Goal: Task Accomplishment & Management: Complete application form

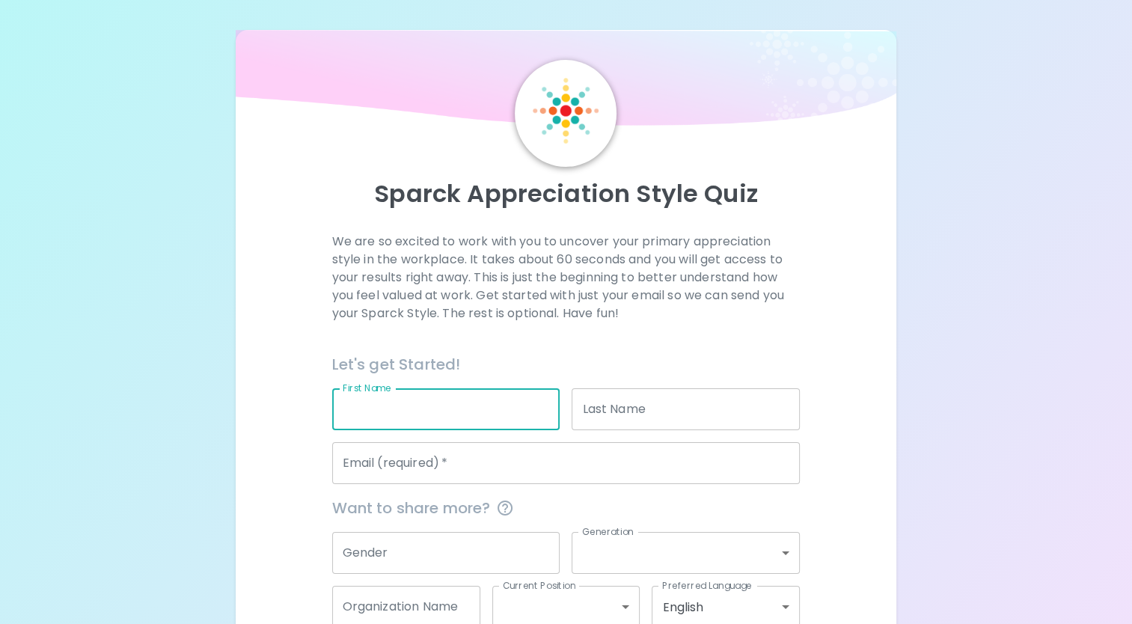
click at [492, 415] on input "First Name" at bounding box center [446, 409] width 228 height 42
type input "[PERSON_NAME]"
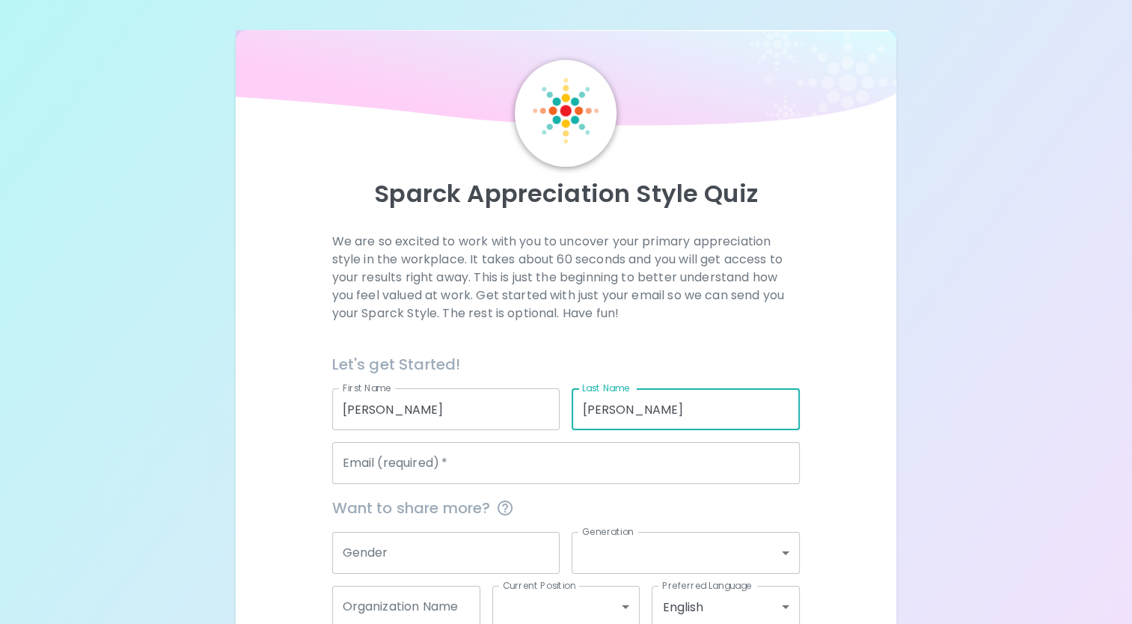
type input "[PERSON_NAME]"
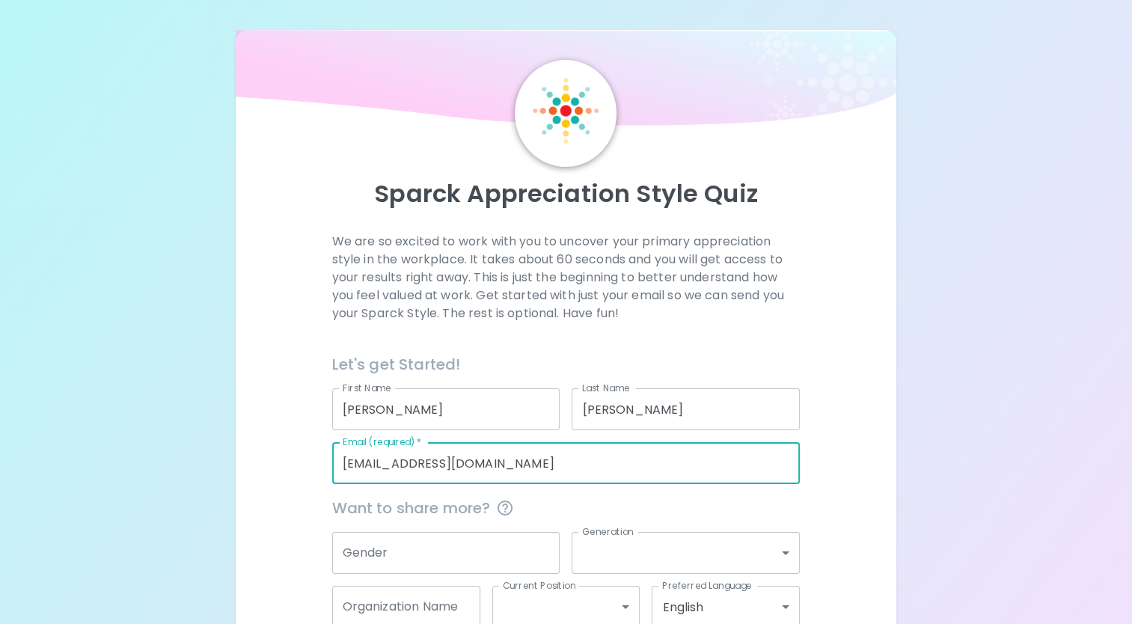
type input "[EMAIL_ADDRESS][DOMAIN_NAME]"
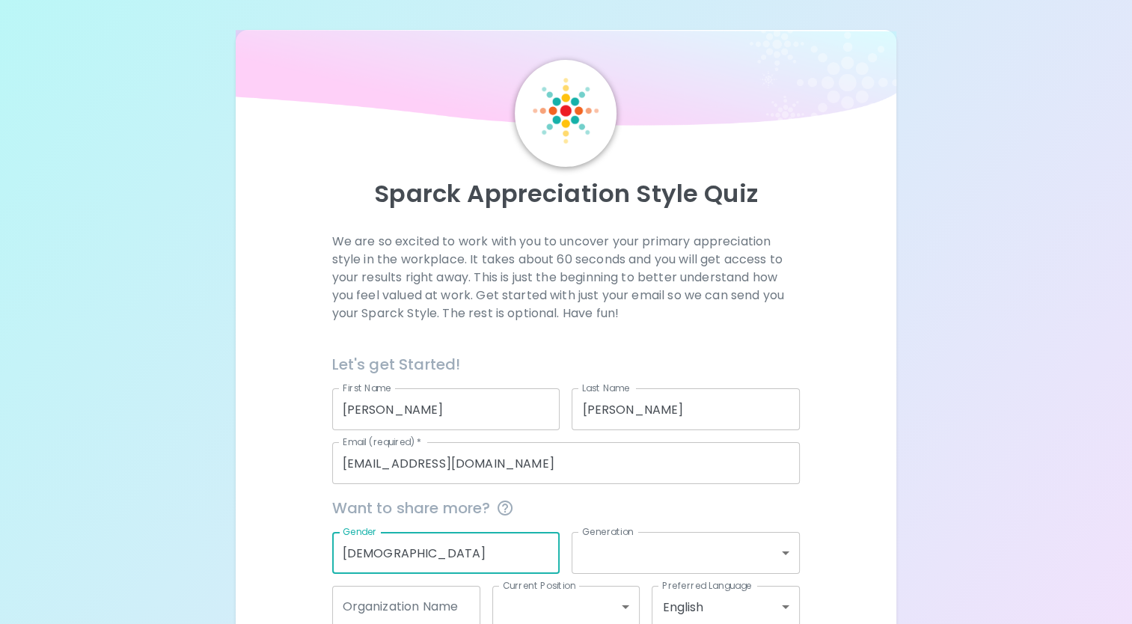
type input "[DEMOGRAPHIC_DATA]"
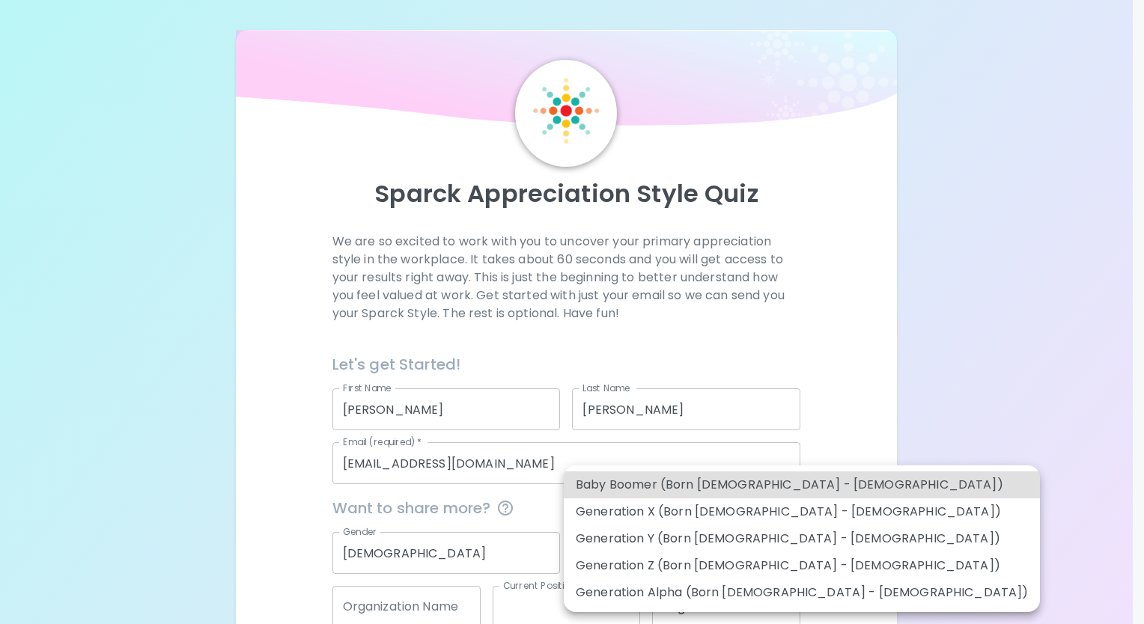
click at [784, 554] on body "Sparck Appreciation Style Quiz We are so excited to work with you to uncover yo…" at bounding box center [572, 356] width 1144 height 713
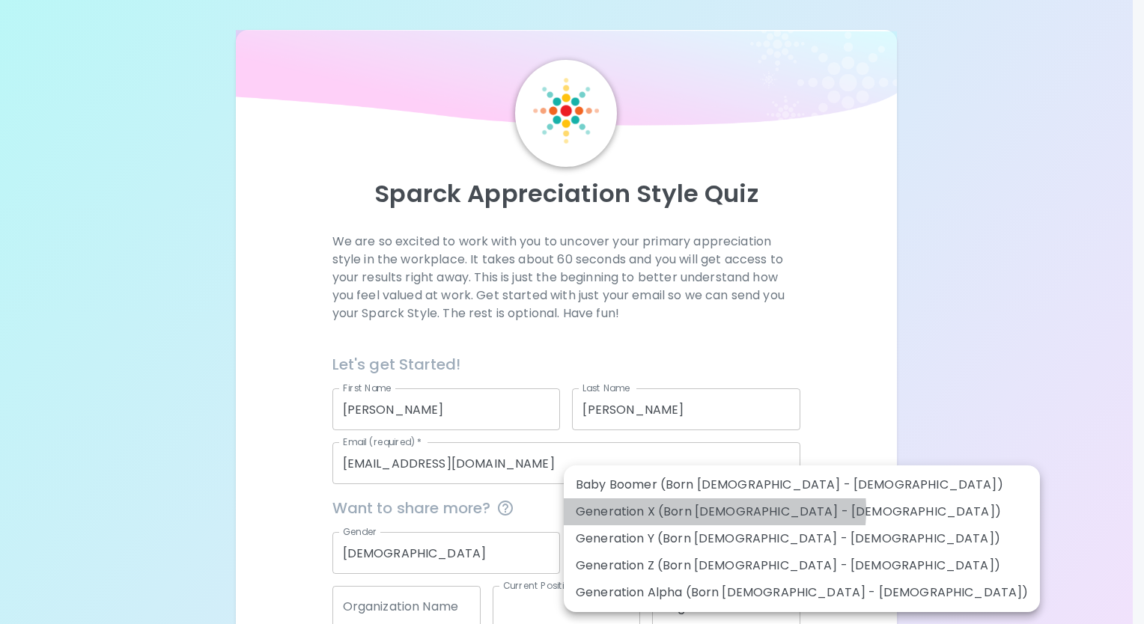
click at [714, 510] on li "Generation X (Born [DEMOGRAPHIC_DATA] - [DEMOGRAPHIC_DATA])" at bounding box center [802, 511] width 476 height 27
type input "generation_x"
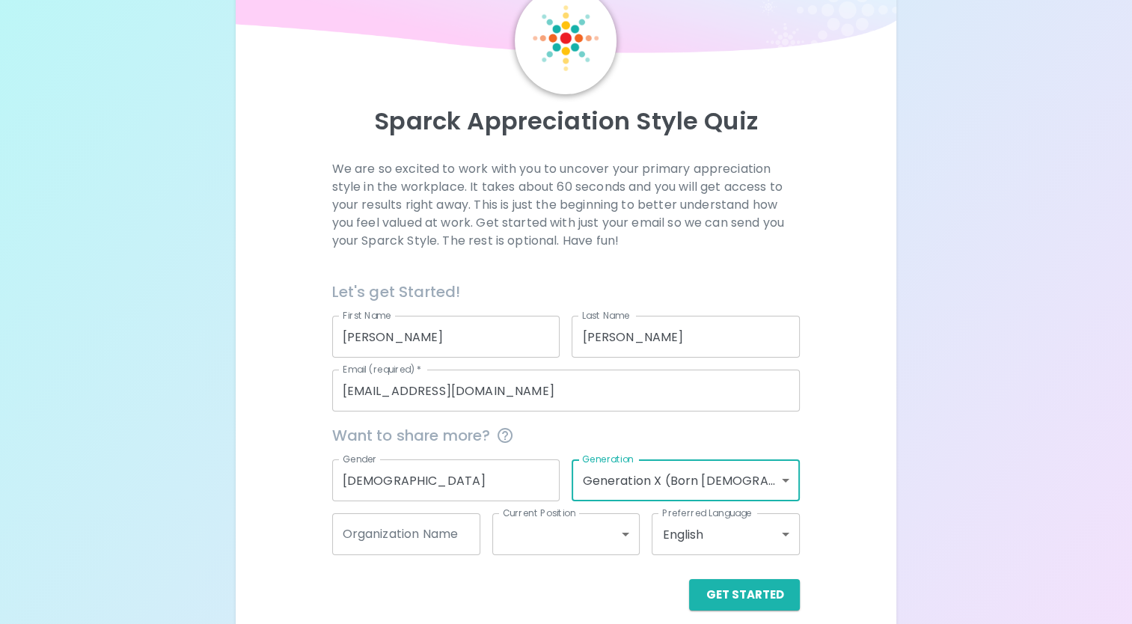
scroll to position [88, 0]
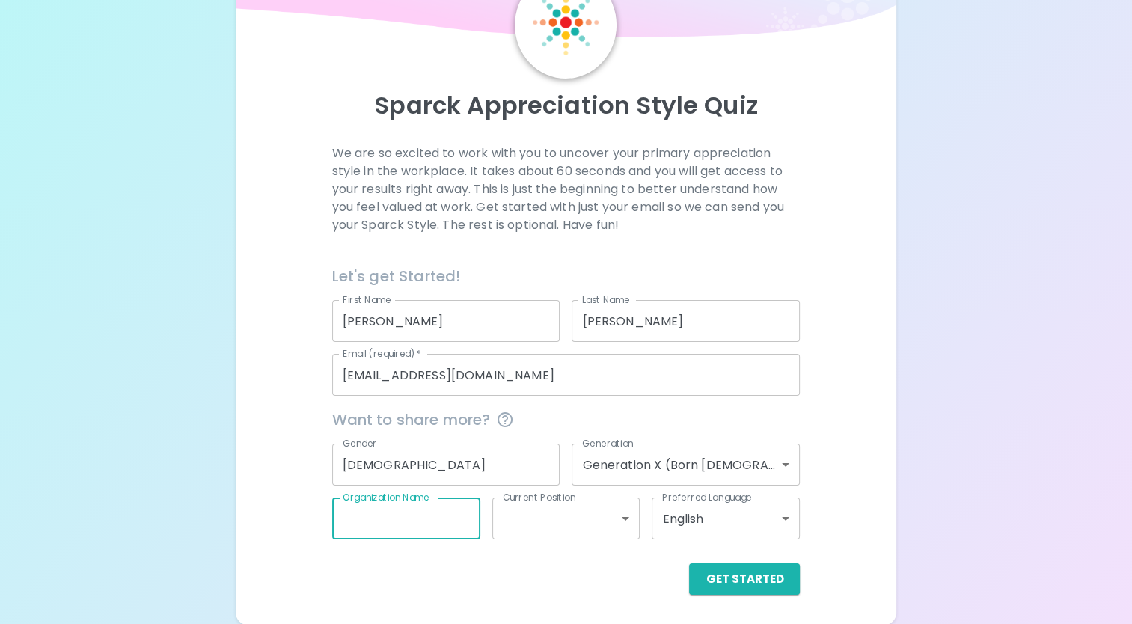
click at [460, 518] on input "Organization Name" at bounding box center [406, 519] width 148 height 42
type input "Prolink"
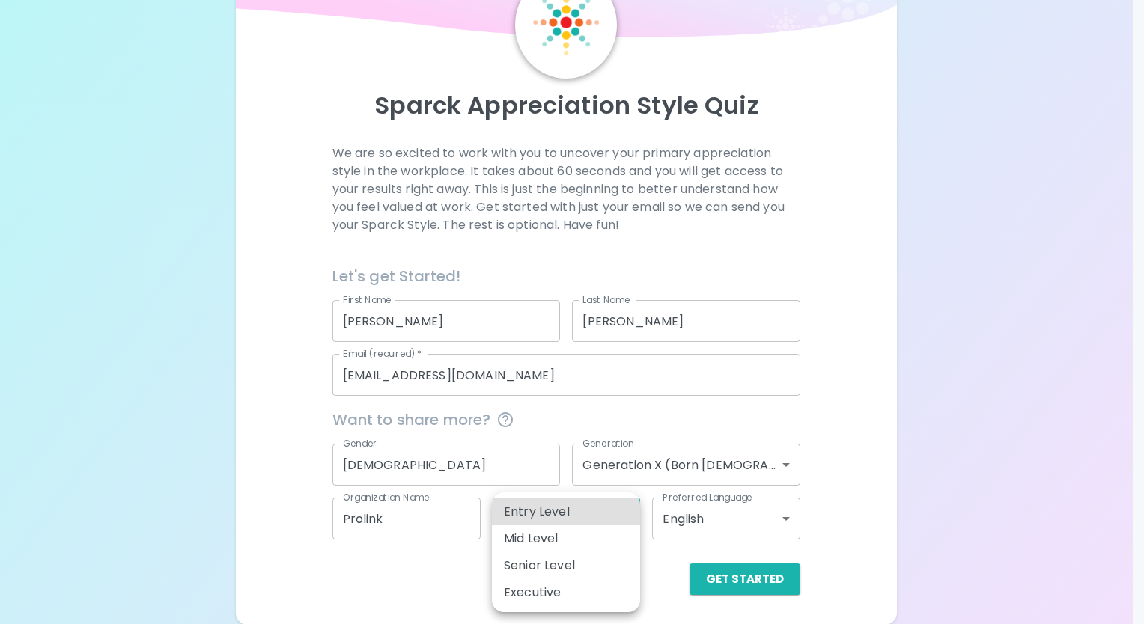
click at [619, 524] on body "Sparck Appreciation Style Quiz We are so excited to work with you to uncover yo…" at bounding box center [572, 268] width 1144 height 713
click at [599, 512] on li "Entry Level" at bounding box center [566, 511] width 148 height 27
type input "entry_level"
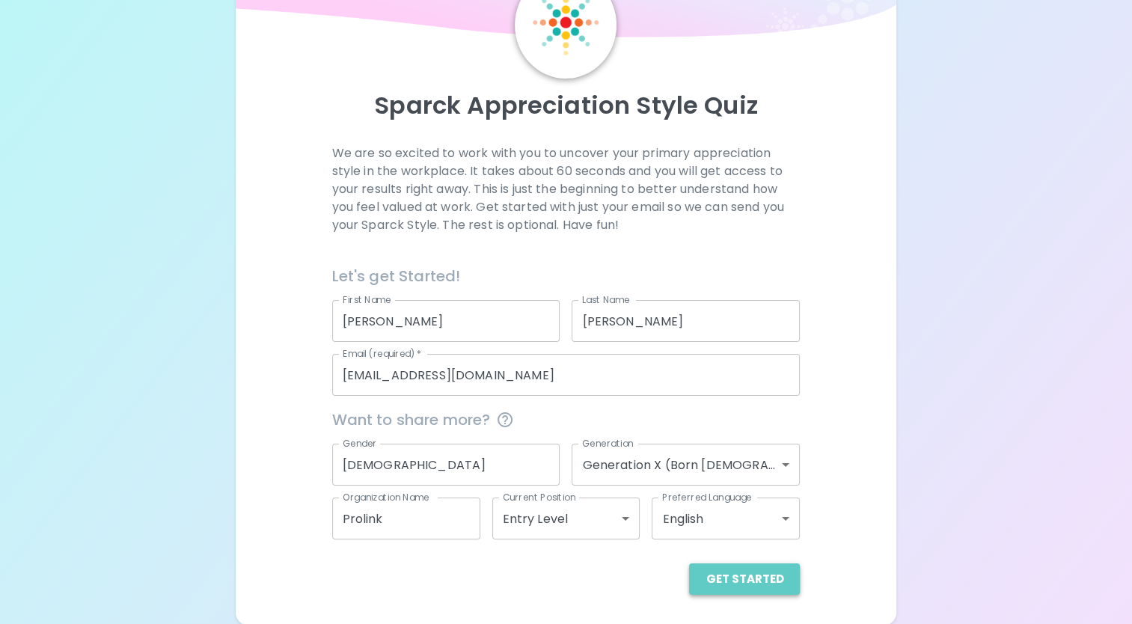
click at [754, 585] on button "Get Started" at bounding box center [744, 579] width 111 height 31
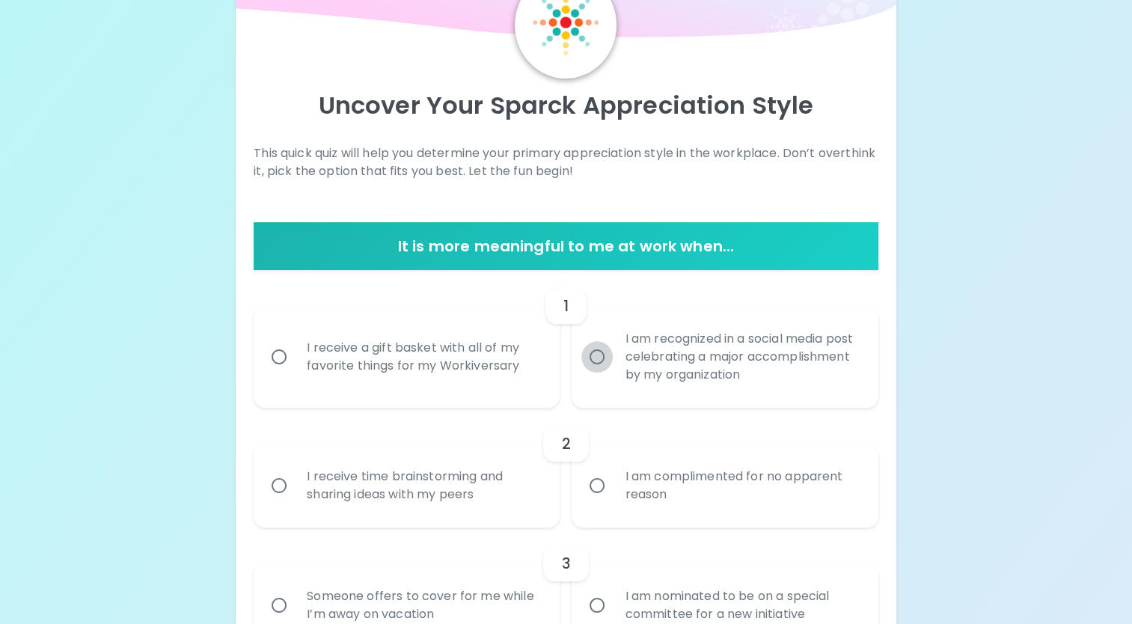
click at [596, 352] on input "I am recognized in a social media post celebrating a major accomplishment by my…" at bounding box center [597, 356] width 31 height 31
radio input "true"
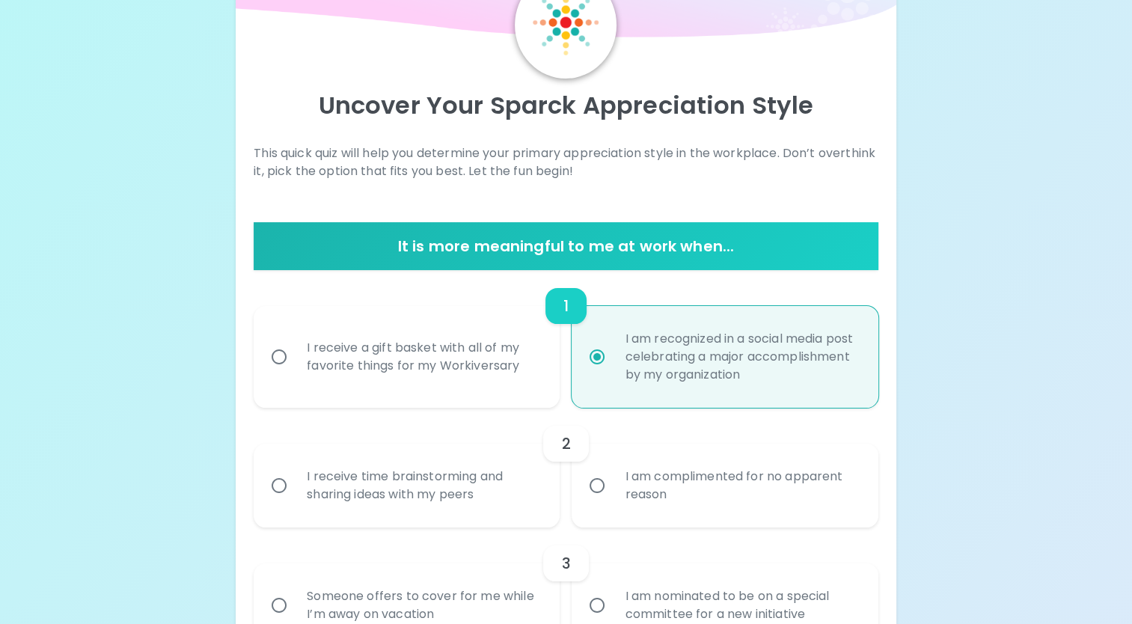
scroll to position [208, 0]
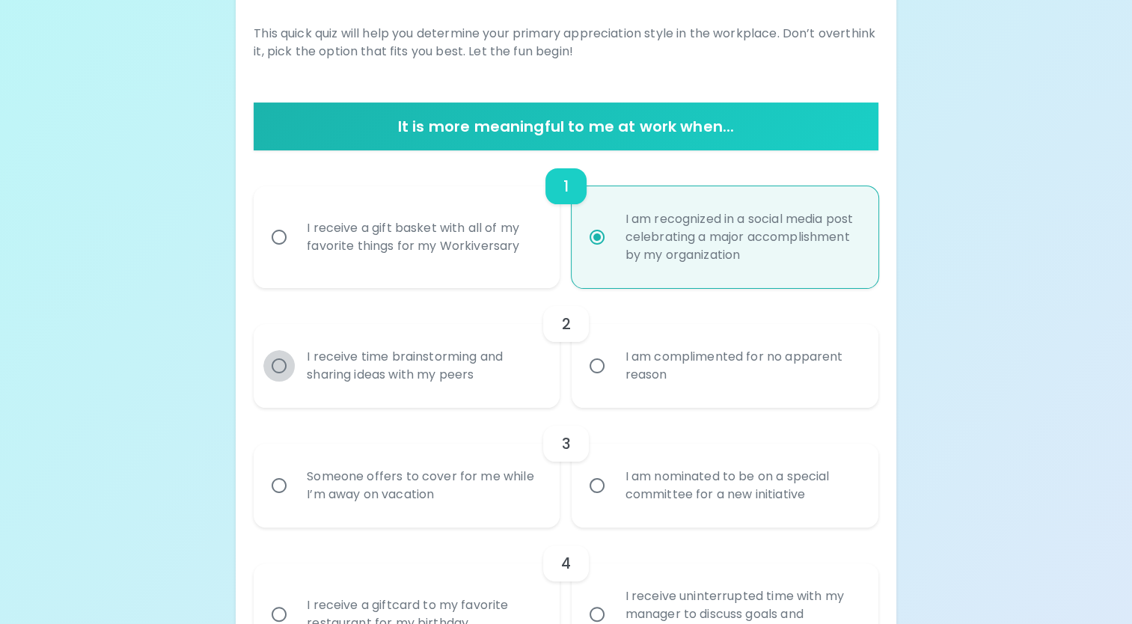
click at [275, 364] on input "I receive time brainstorming and sharing ideas with my peers" at bounding box center [278, 365] width 31 height 31
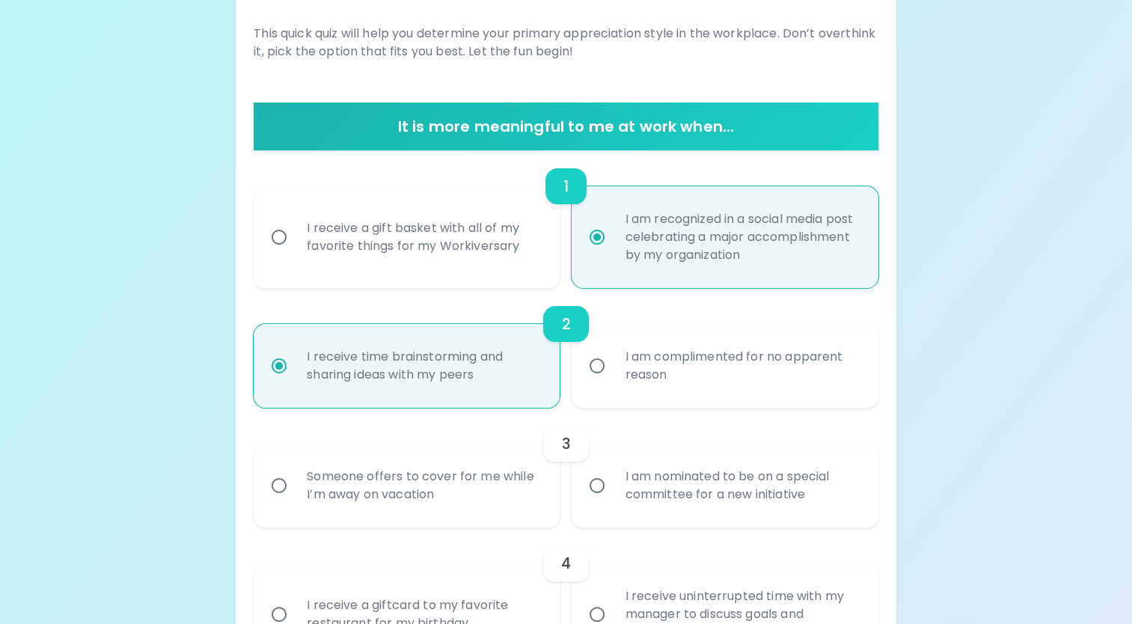
scroll to position [328, 0]
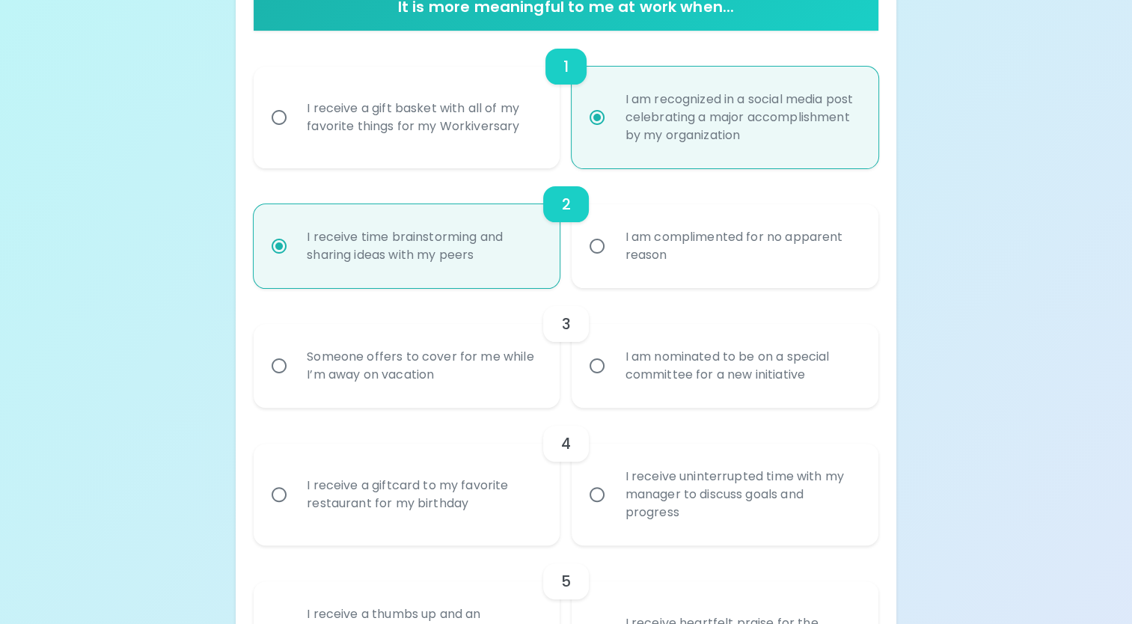
radio input "true"
click at [275, 373] on input "Someone offers to cover for me while I’m away on vacation" at bounding box center [278, 365] width 31 height 31
radio input "false"
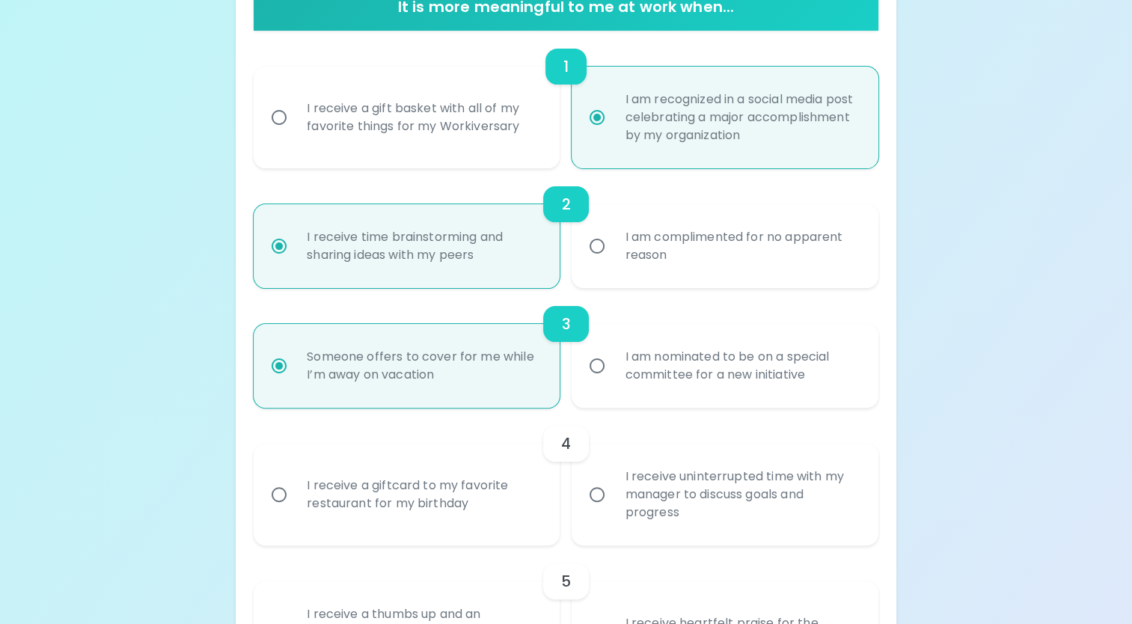
scroll to position [448, 0]
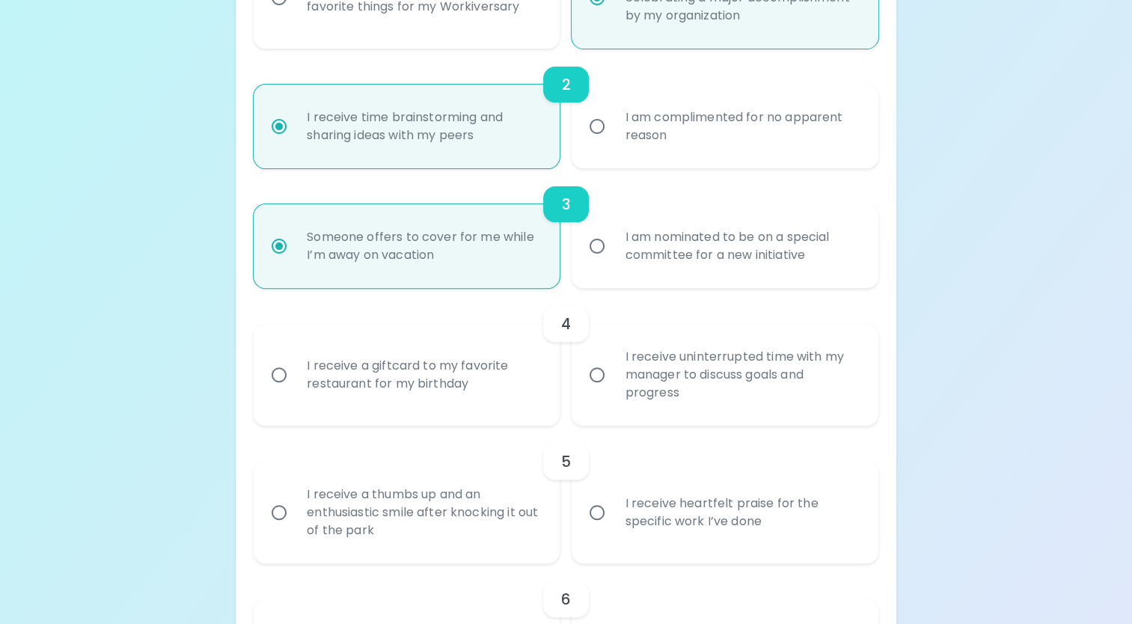
radio input "true"
click at [596, 375] on input "I receive uninterrupted time with my manager to discuss goals and progress" at bounding box center [597, 374] width 31 height 31
radio input "false"
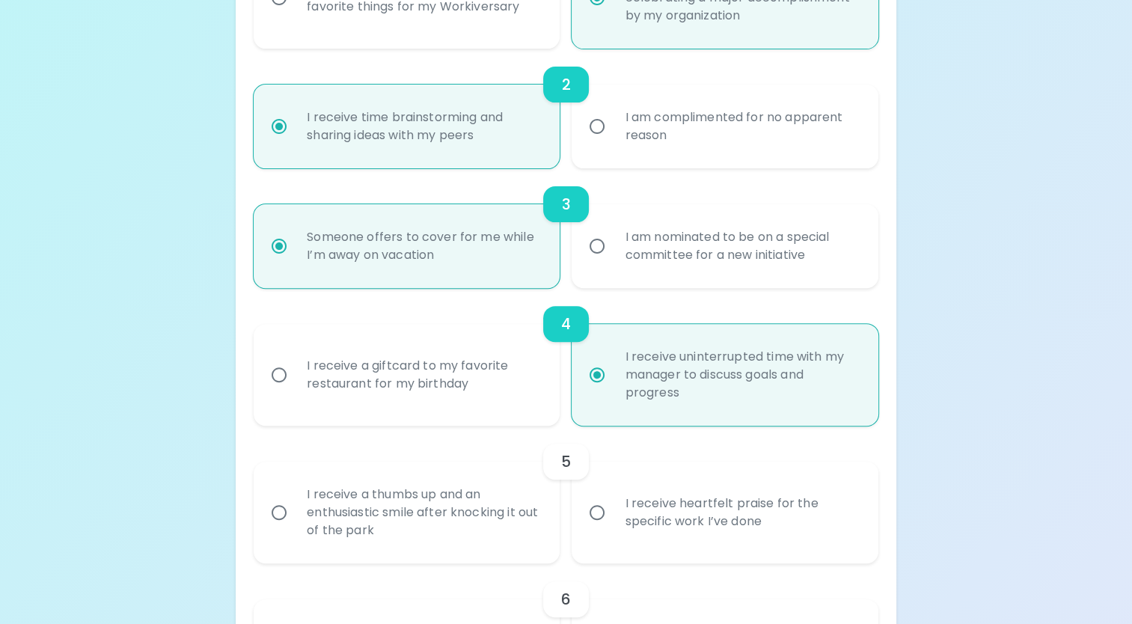
scroll to position [567, 0]
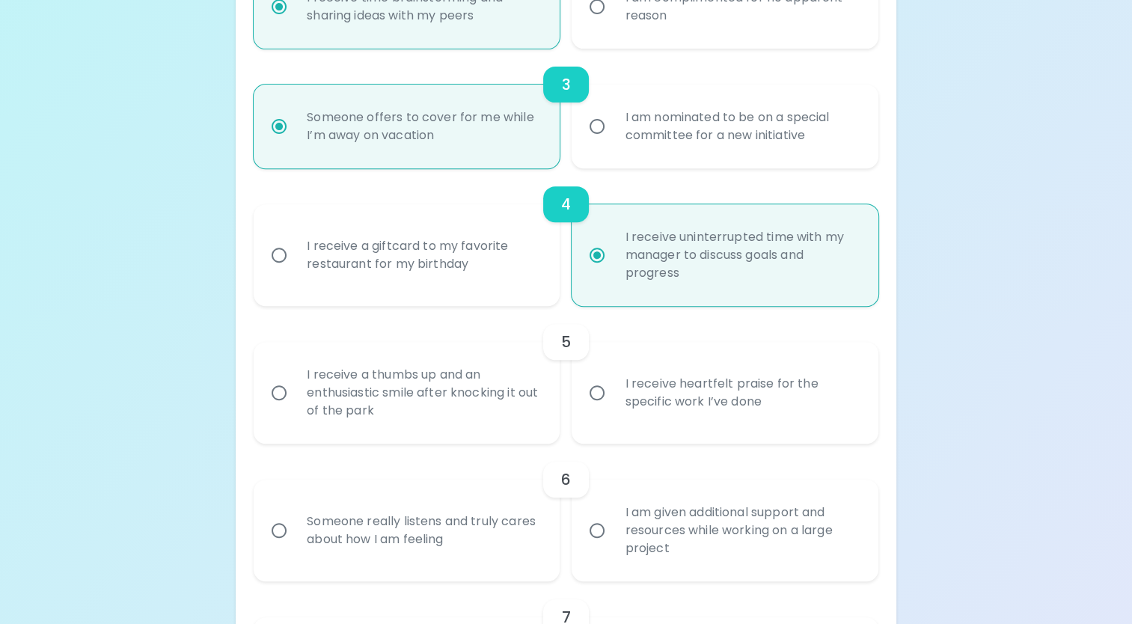
radio input "true"
click at [276, 393] on input "I receive a thumbs up and an enthusiastic smile after knocking it out of the pa…" at bounding box center [278, 392] width 31 height 31
radio input "false"
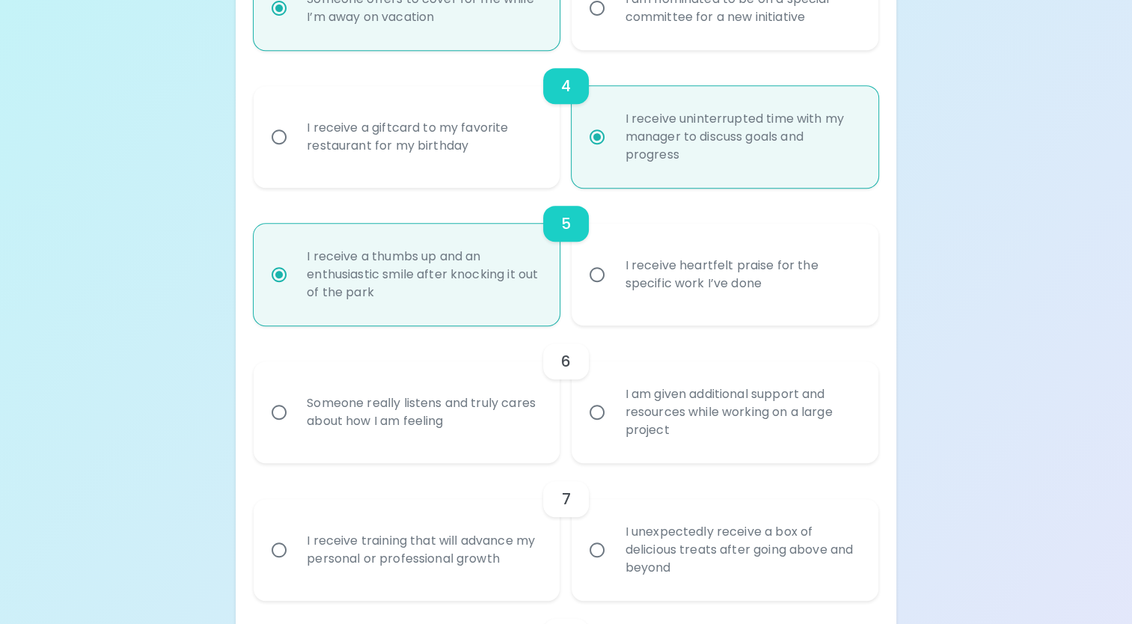
scroll to position [687, 0]
radio input "true"
click at [278, 415] on input "Someone really listens and truly cares about how I am feeling" at bounding box center [278, 410] width 31 height 31
radio input "false"
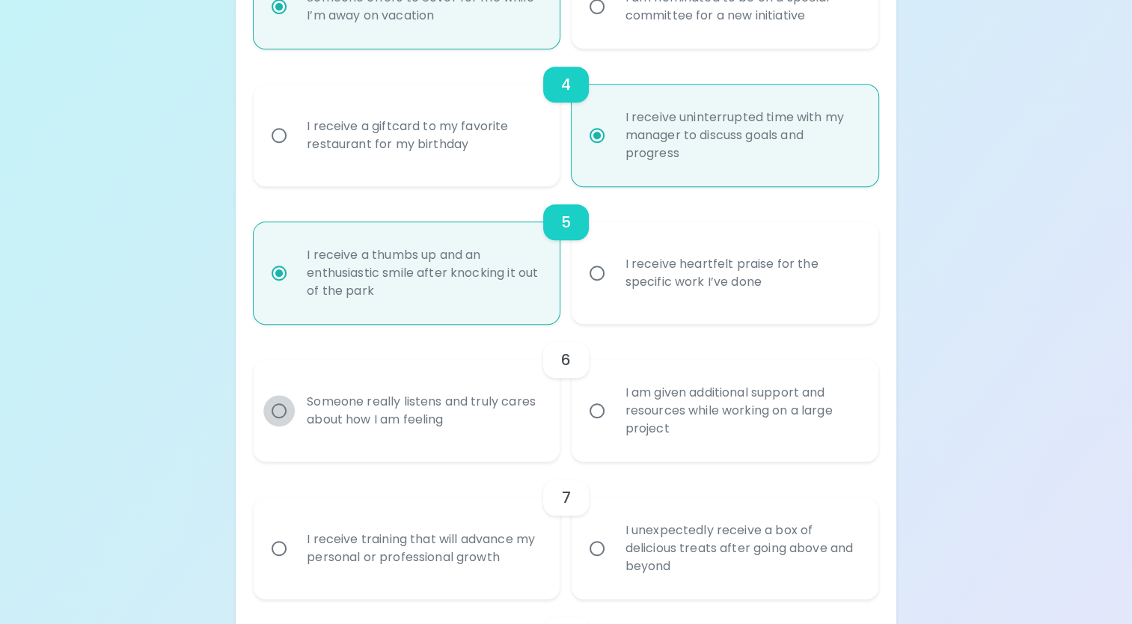
radio input "false"
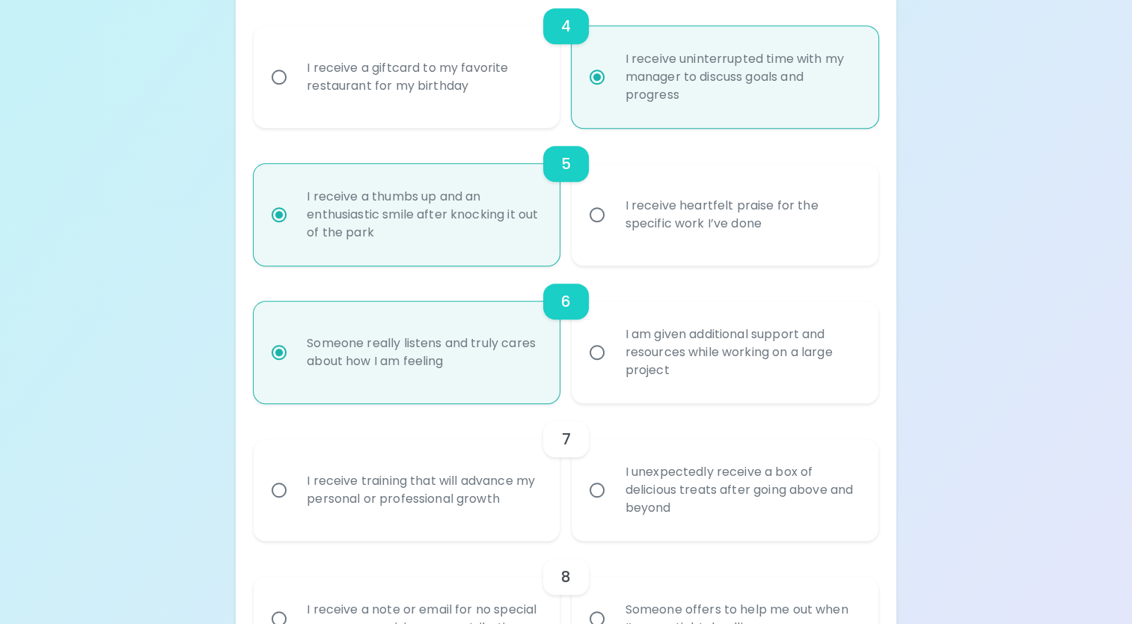
scroll to position [807, 0]
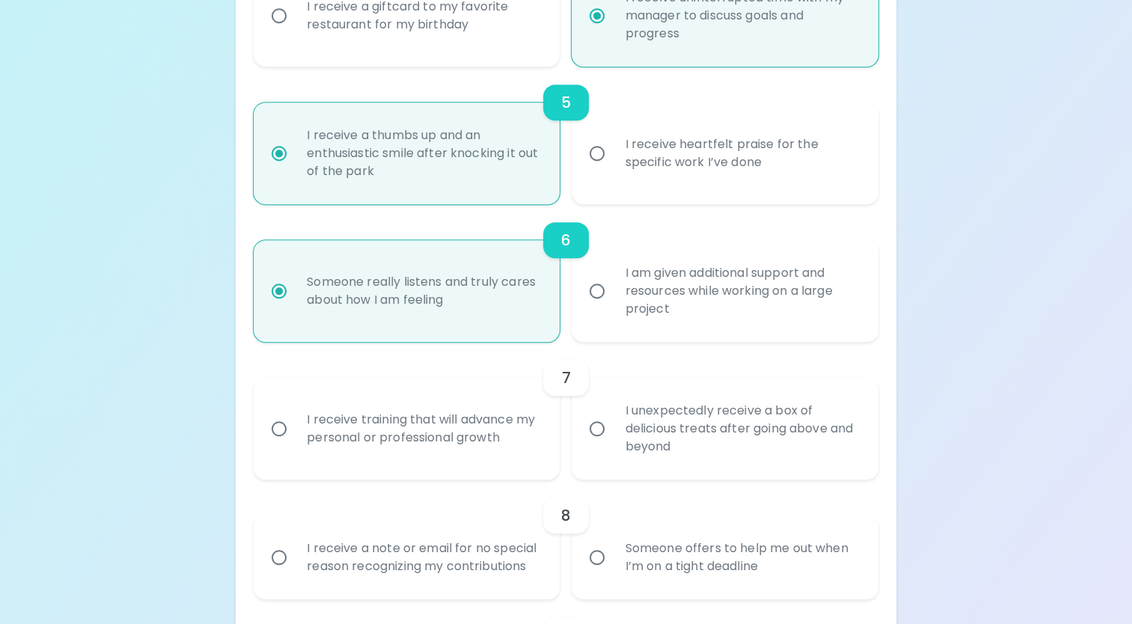
radio input "true"
click at [281, 427] on input "I receive training that will advance my personal or professional growth" at bounding box center [278, 428] width 31 height 31
radio input "false"
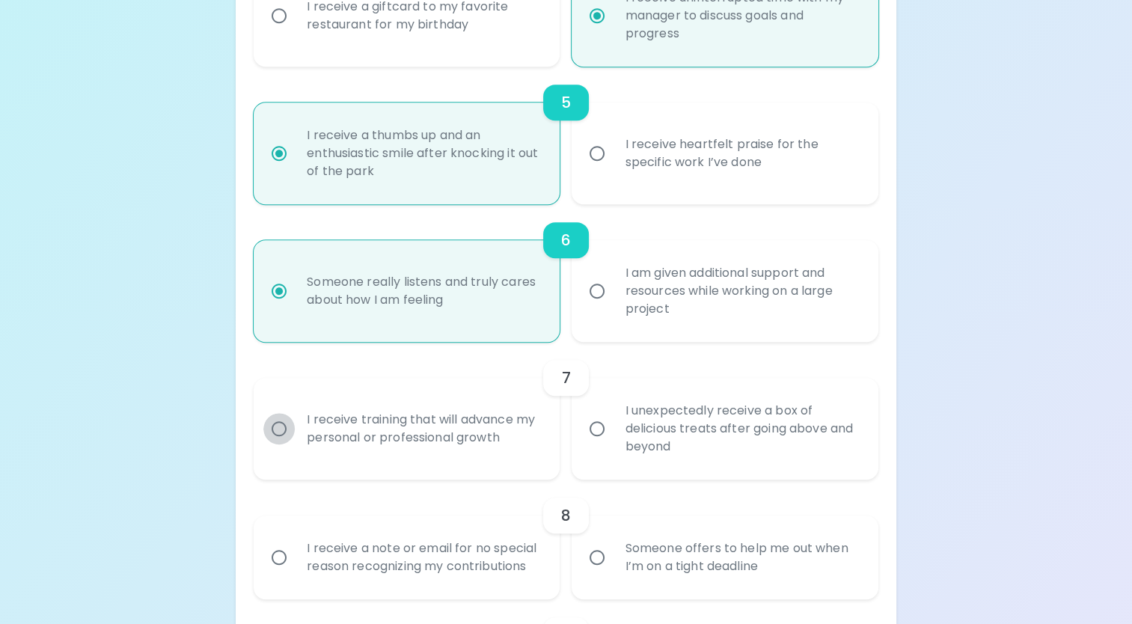
radio input "false"
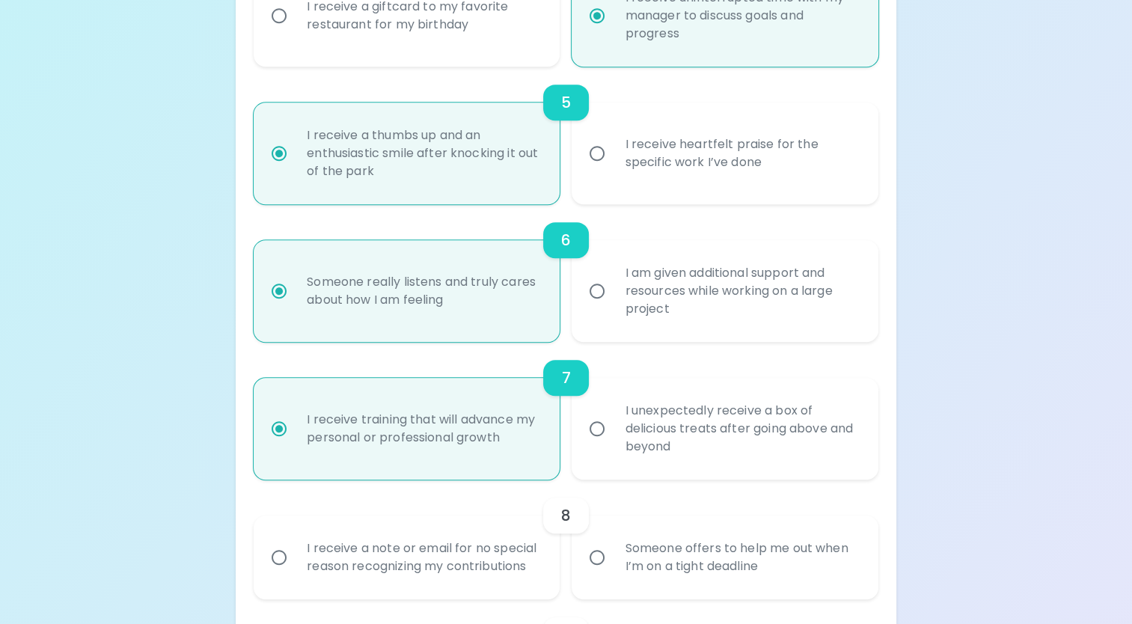
scroll to position [927, 0]
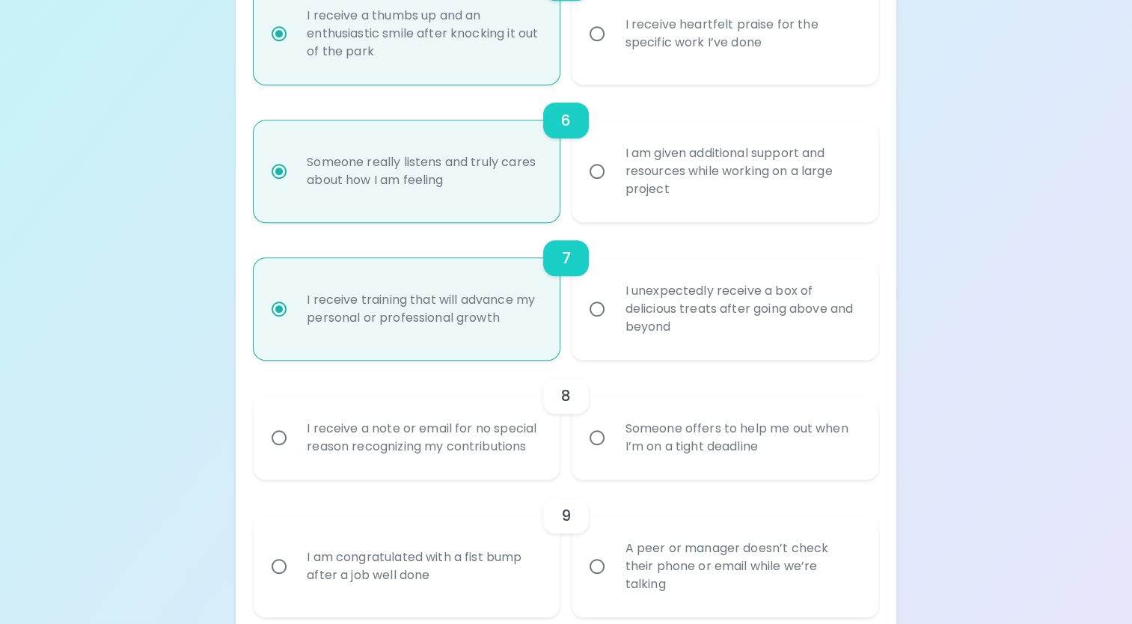
radio input "true"
click at [595, 441] on input "Someone offers to help me out when I’m on a tight deadline" at bounding box center [597, 437] width 31 height 31
radio input "false"
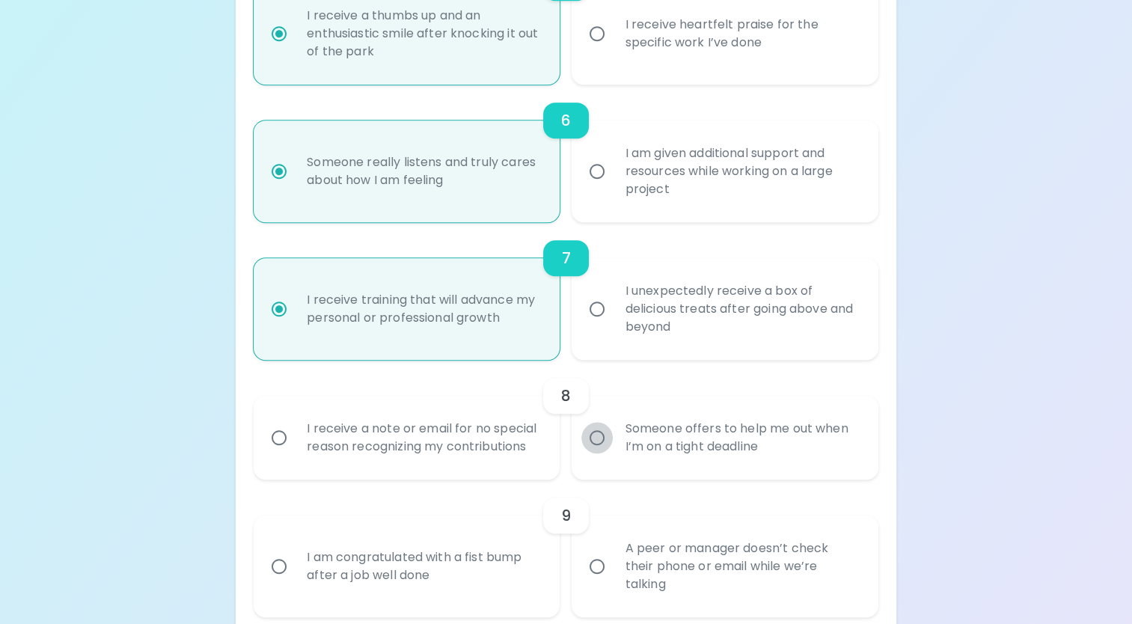
radio input "false"
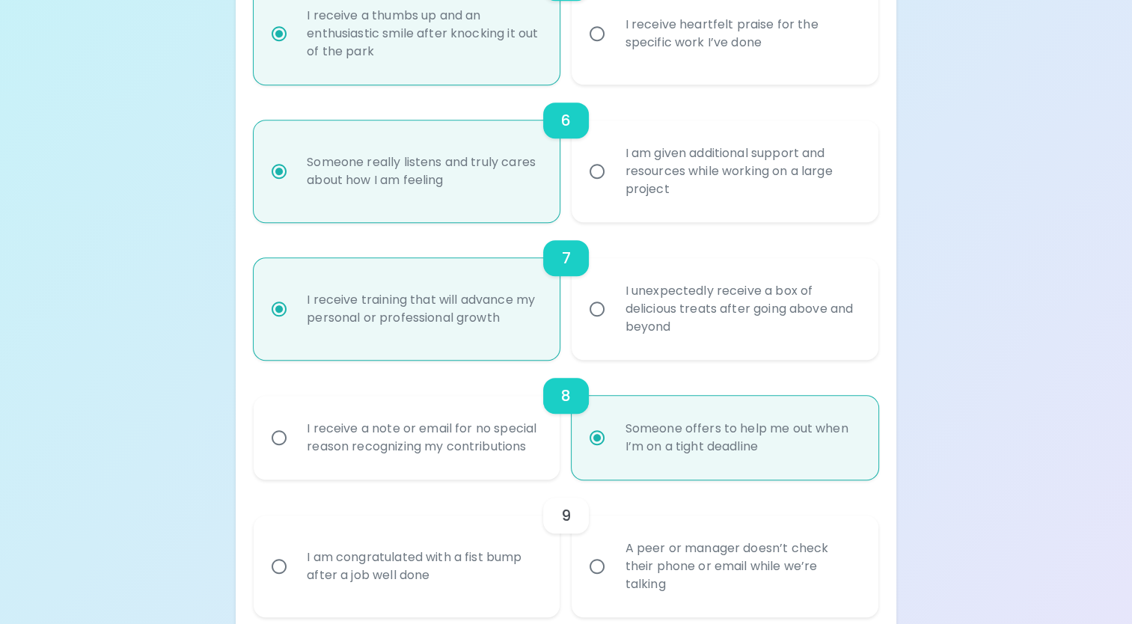
scroll to position [1046, 0]
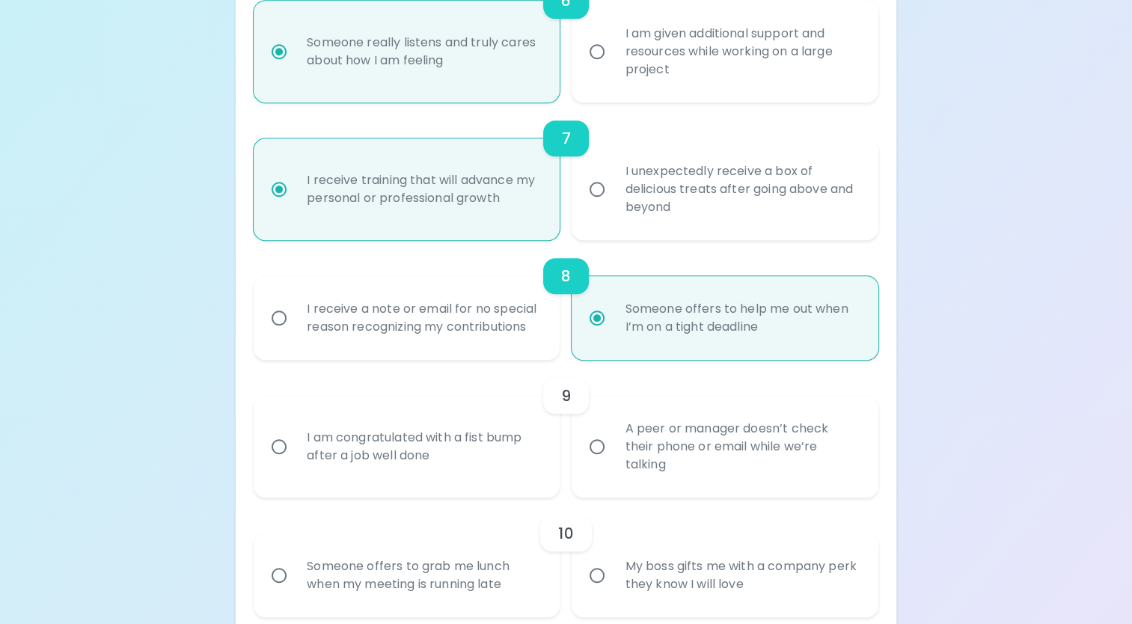
radio input "true"
click at [596, 446] on input "A peer or manager doesn’t check their phone or email while we’re talking" at bounding box center [597, 446] width 31 height 31
radio input "false"
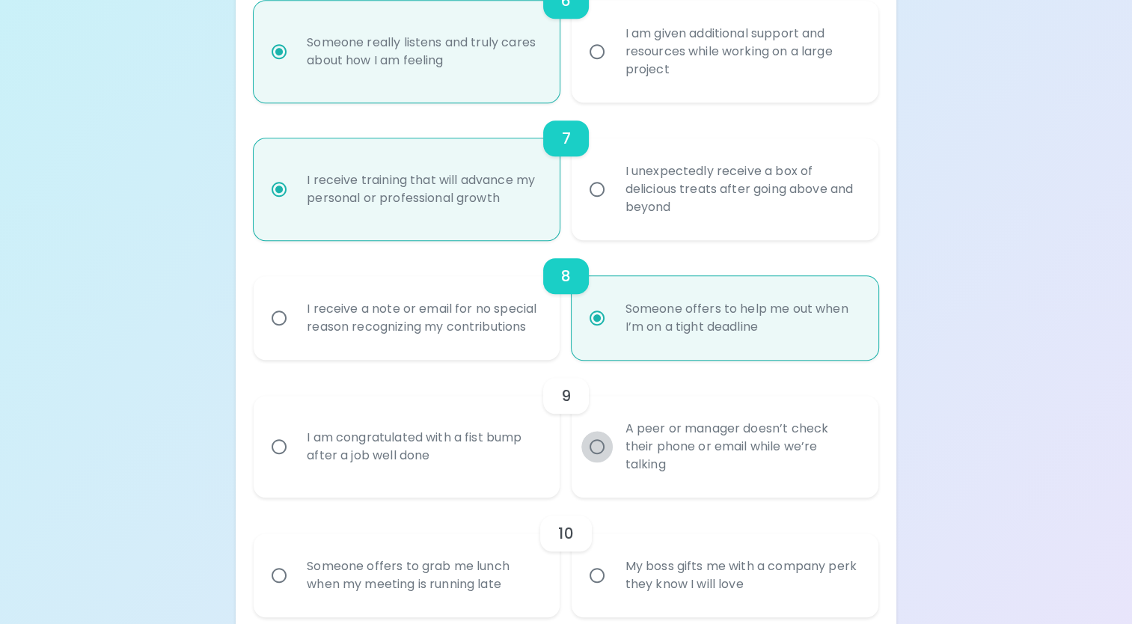
radio input "false"
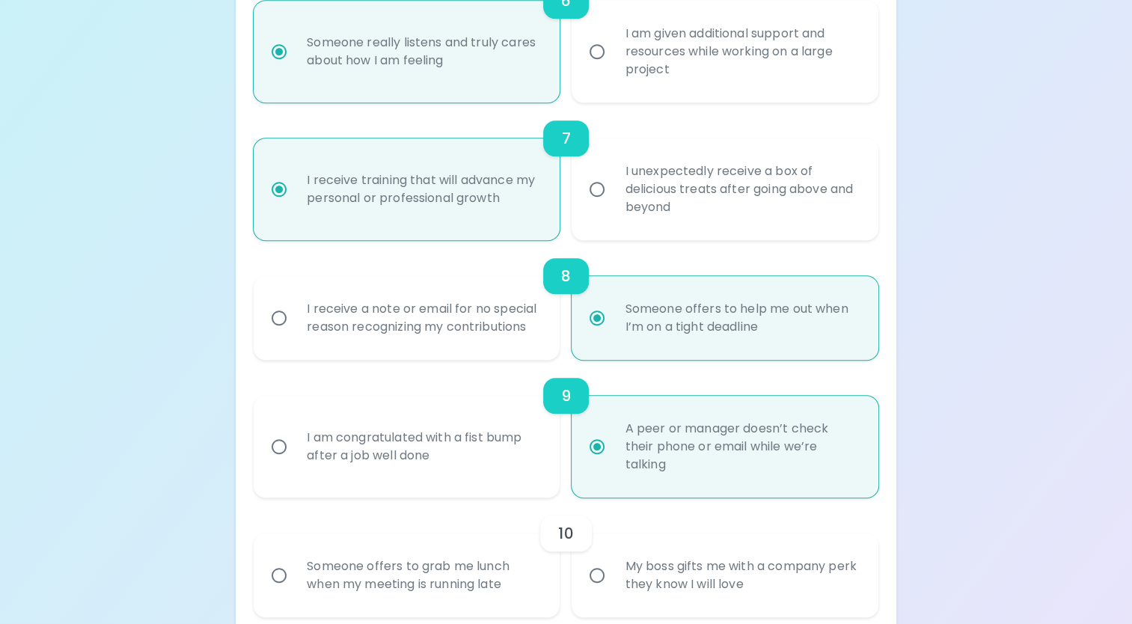
scroll to position [1166, 0]
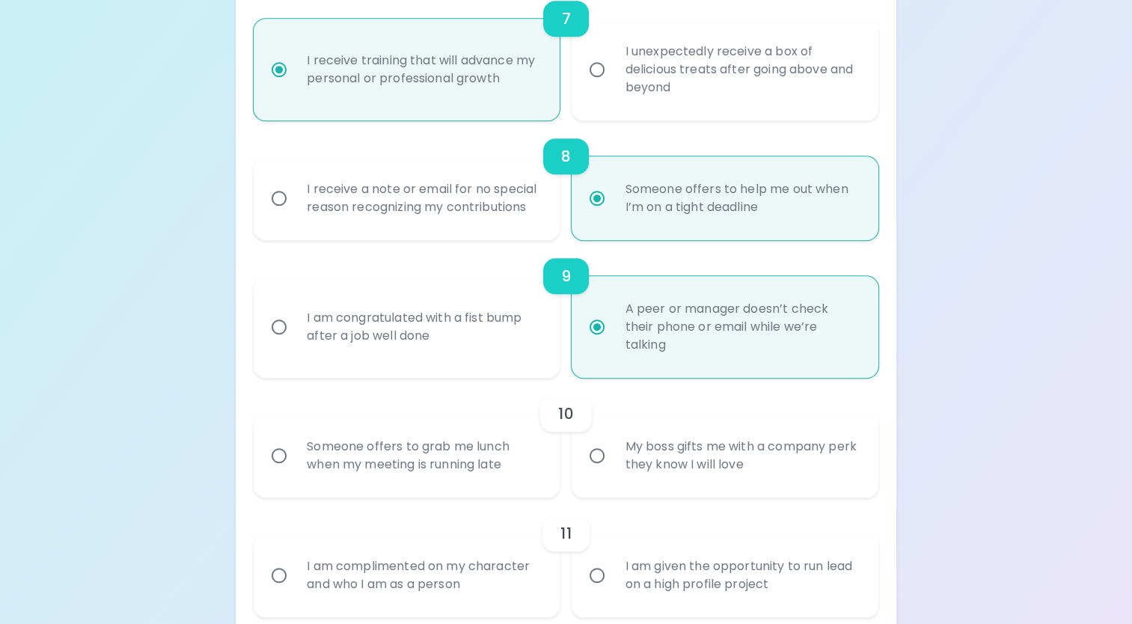
radio input "true"
click at [596, 454] on input "My boss gifts me with a company perk they know I will love" at bounding box center [597, 455] width 31 height 31
radio input "false"
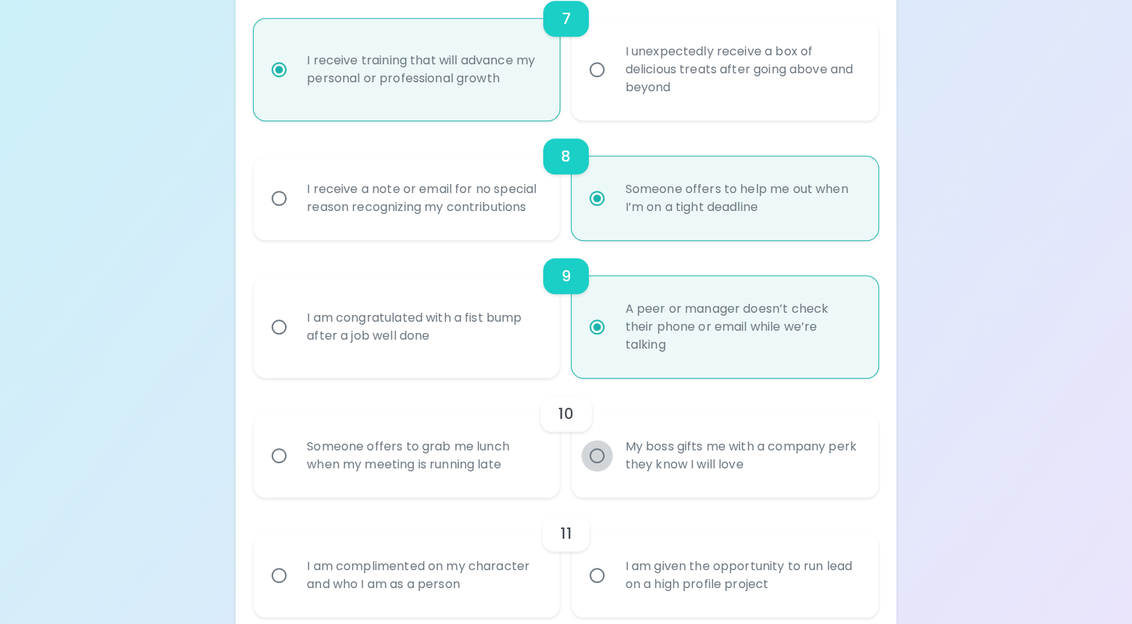
radio input "false"
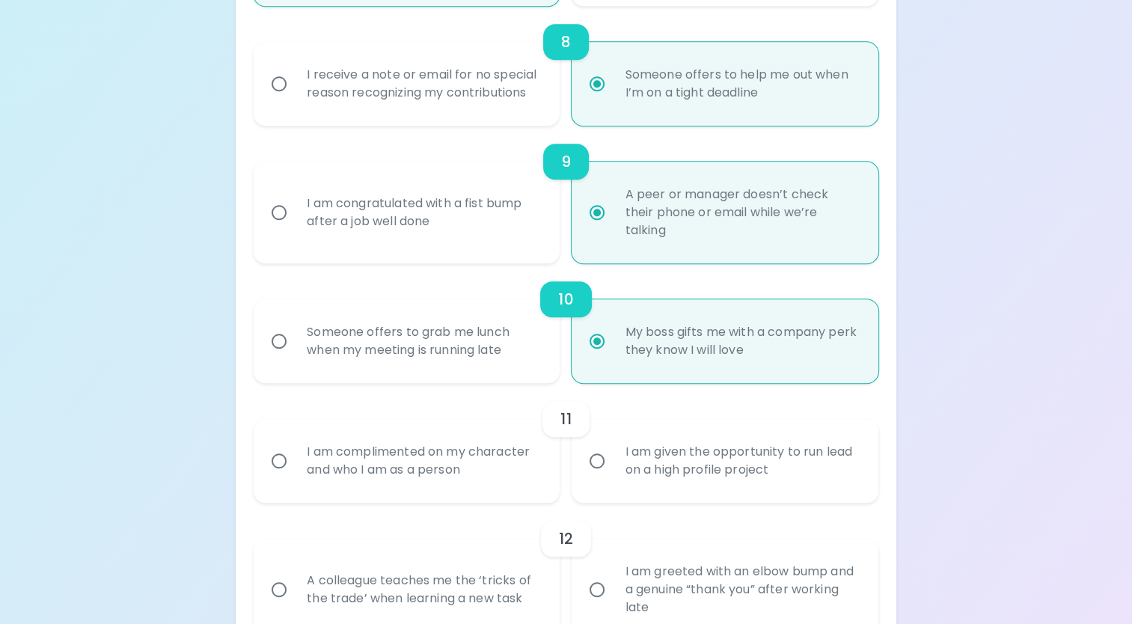
scroll to position [1286, 0]
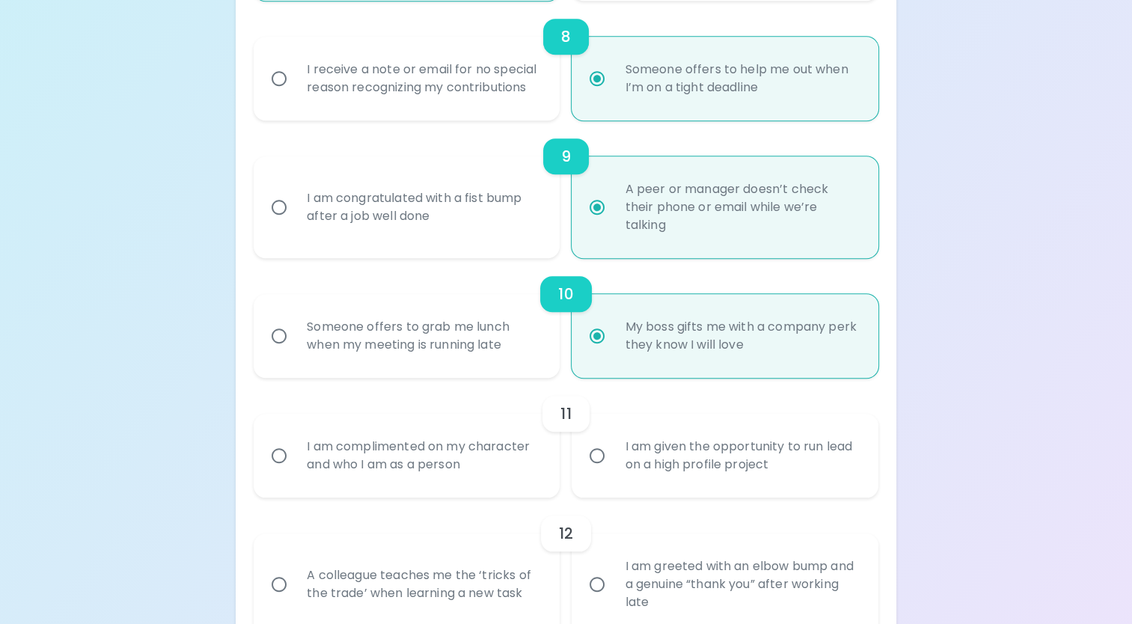
radio input "true"
click at [281, 457] on input "I am complimented on my character and who I am as a person" at bounding box center [278, 455] width 31 height 31
radio input "false"
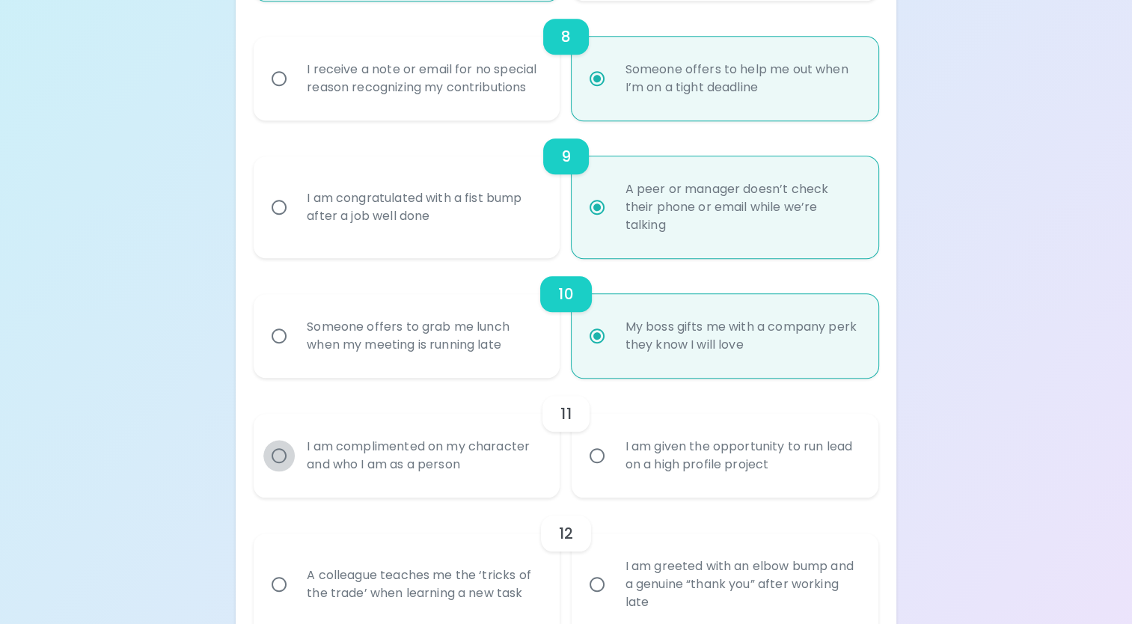
radio input "false"
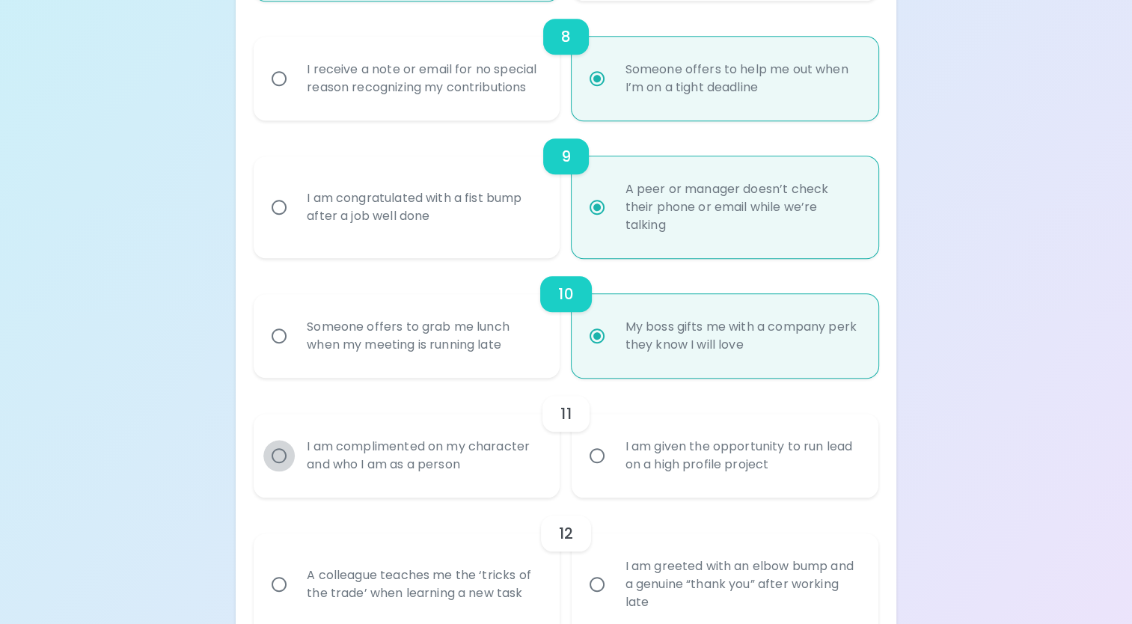
radio input "false"
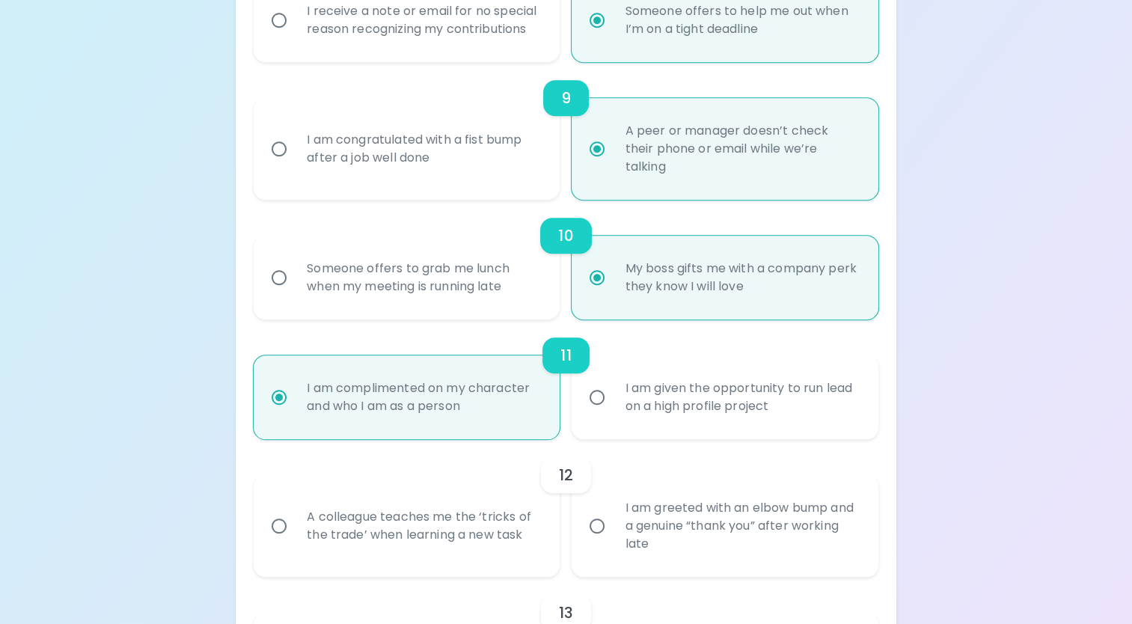
scroll to position [1406, 0]
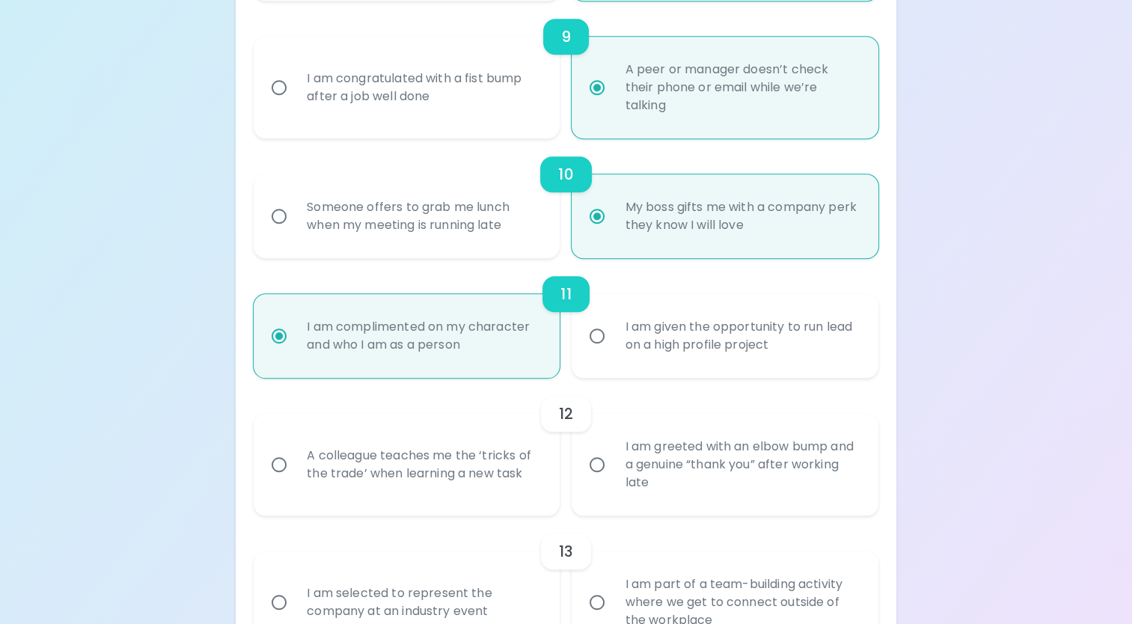
radio input "true"
click at [599, 469] on input "I am greeted with an elbow bump and a genuine “thank you” after working late" at bounding box center [597, 464] width 31 height 31
radio input "false"
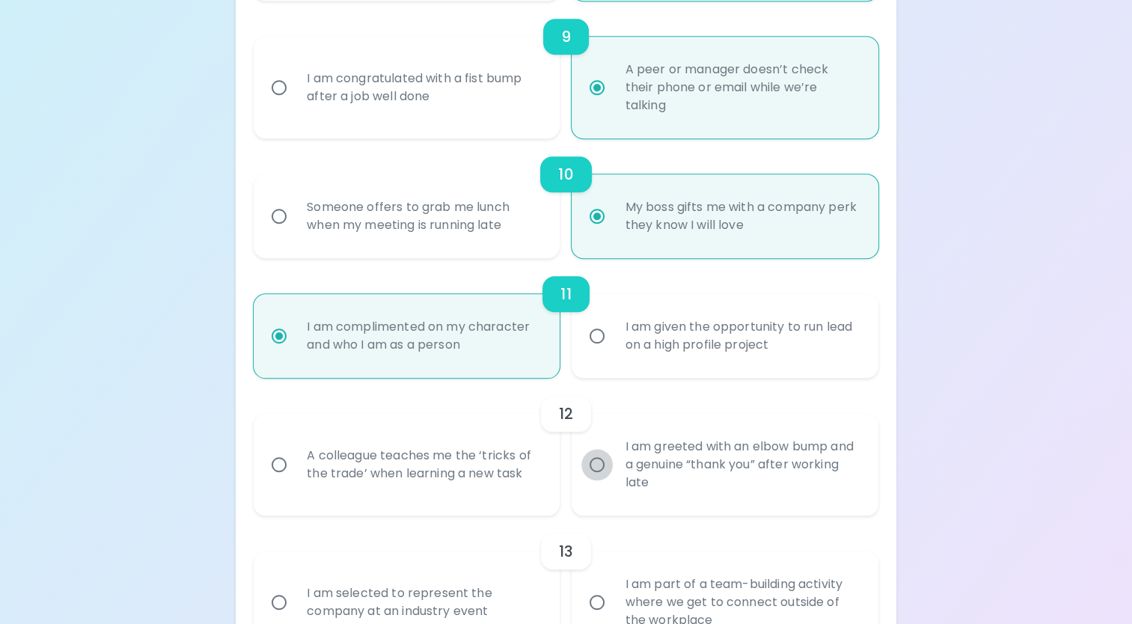
radio input "false"
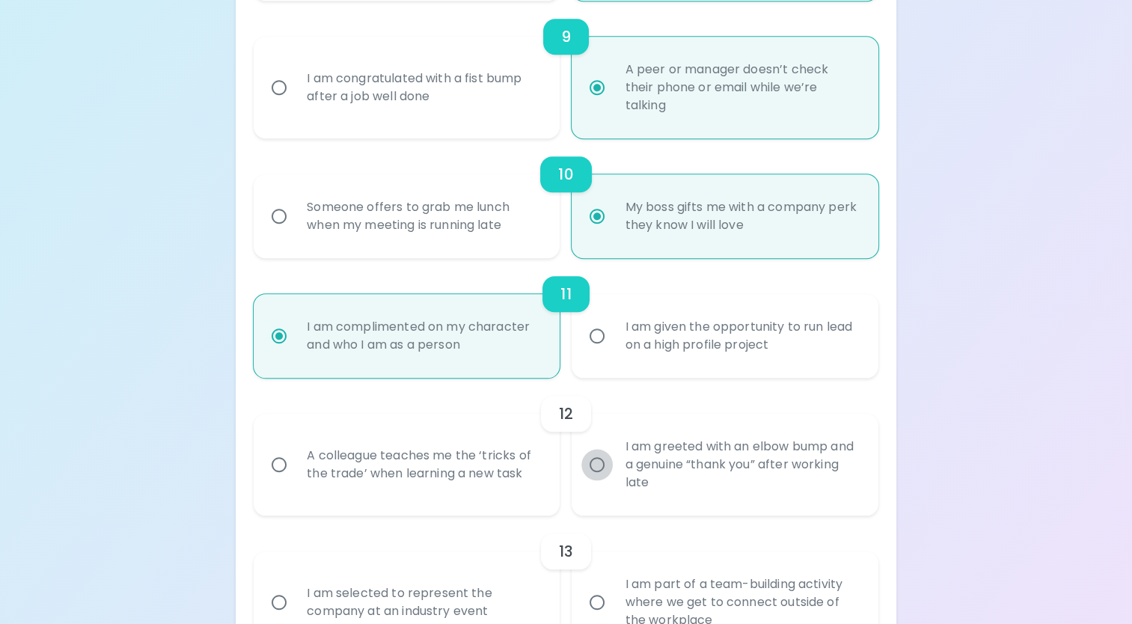
radio input "false"
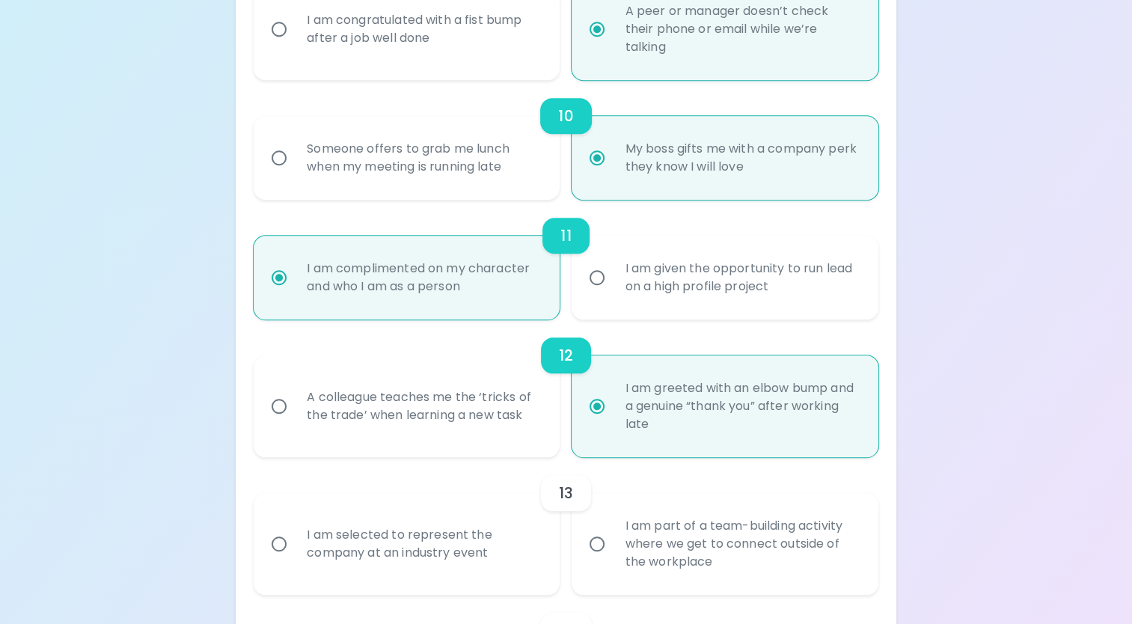
scroll to position [1525, 0]
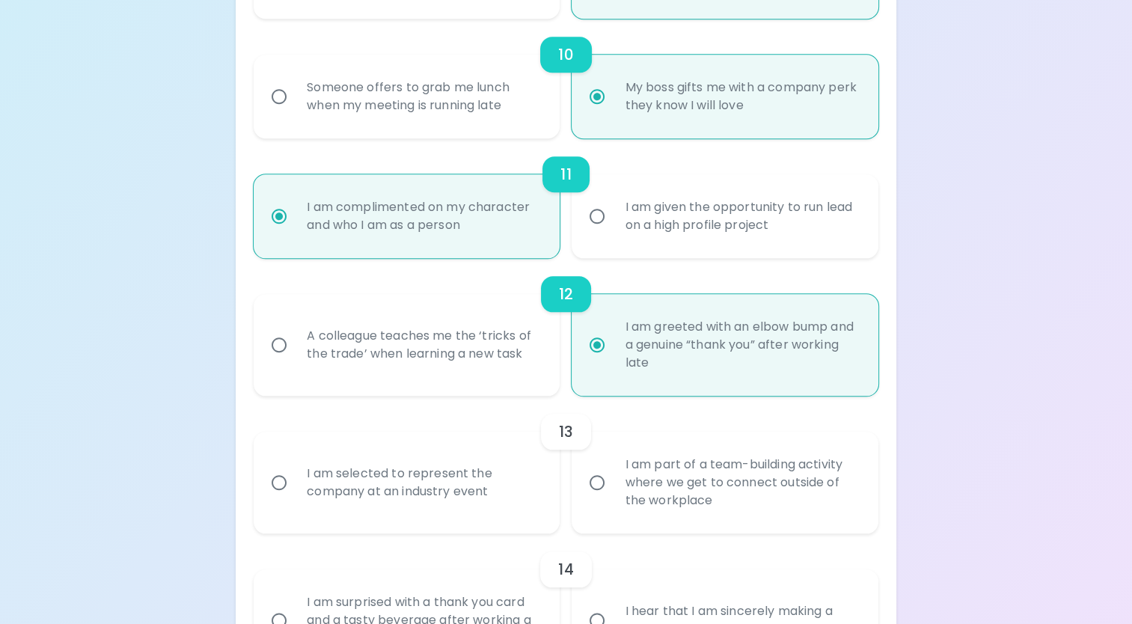
radio input "true"
click at [596, 482] on input "I am part of a team-building activity where we get to connect outside of the wo…" at bounding box center [597, 482] width 31 height 31
radio input "false"
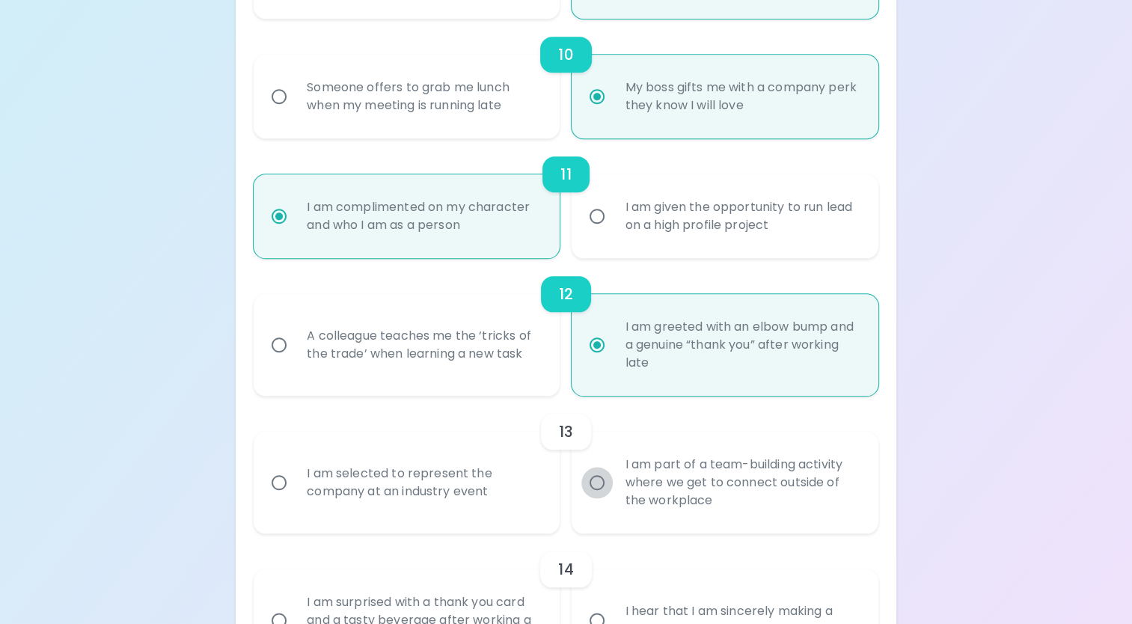
radio input "false"
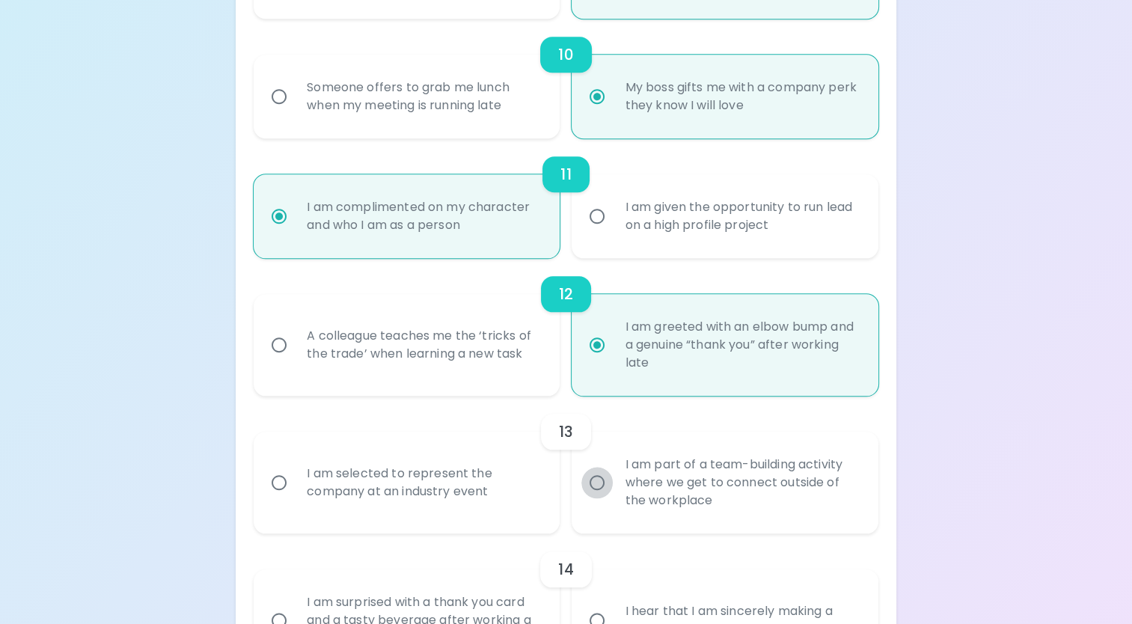
radio input "false"
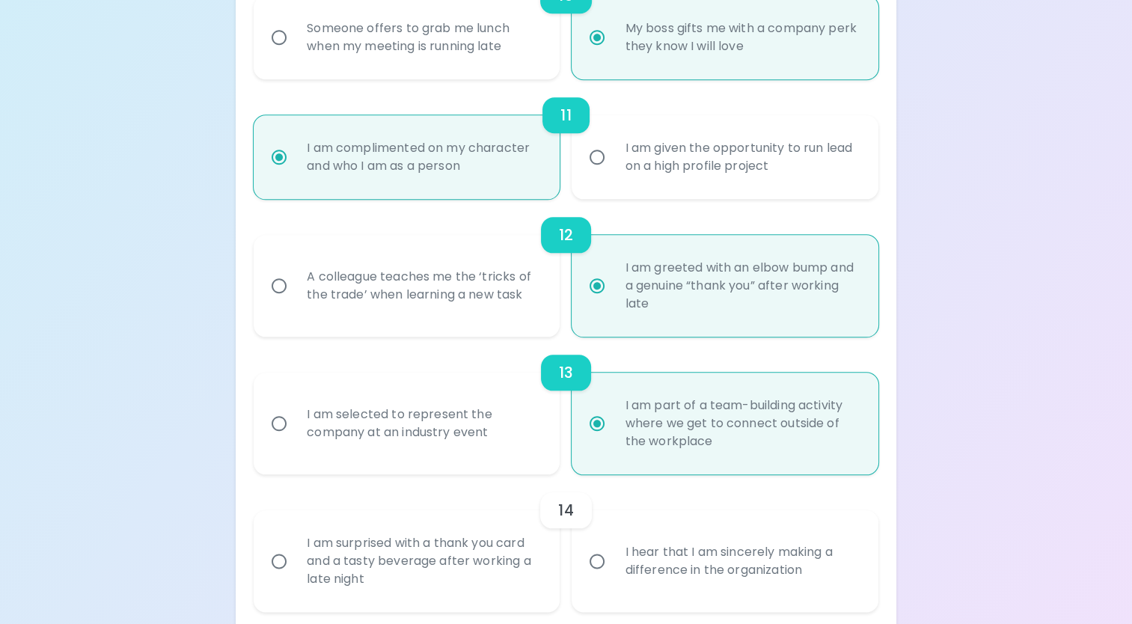
scroll to position [1645, 0]
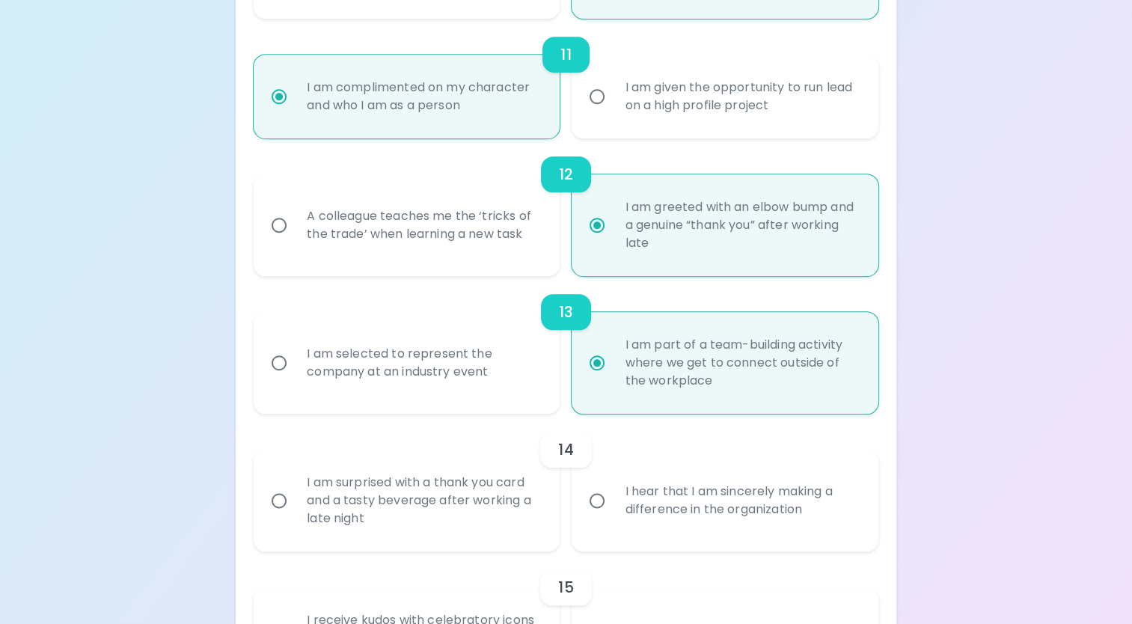
radio input "true"
click at [279, 502] on input "I am surprised with a thank you card and a tasty beverage after working a late …" at bounding box center [278, 500] width 31 height 31
radio input "false"
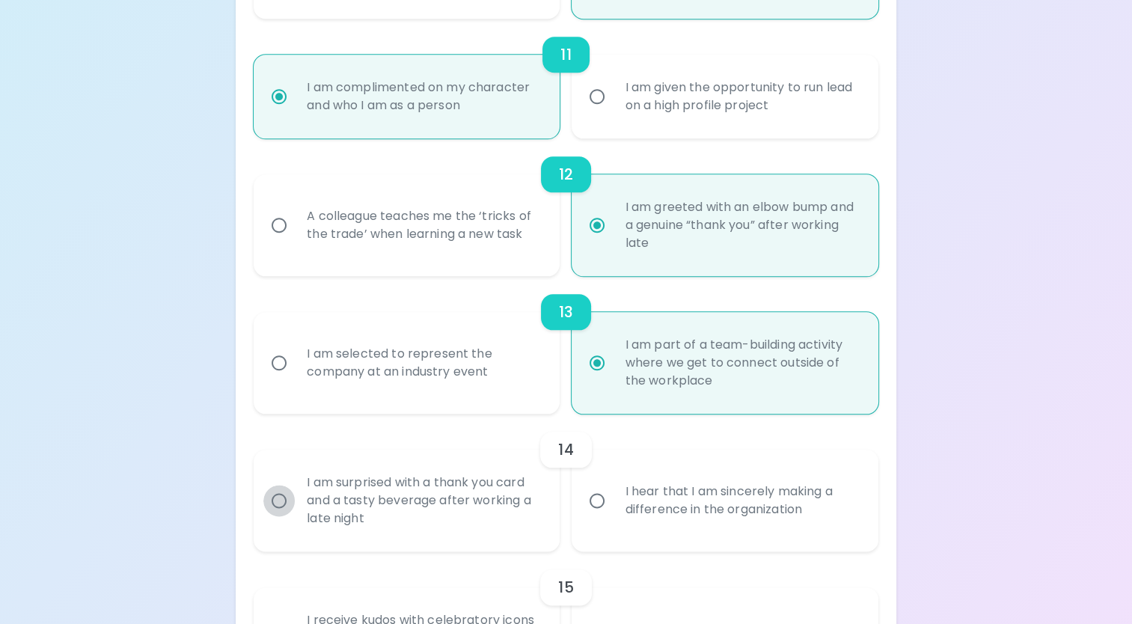
radio input "false"
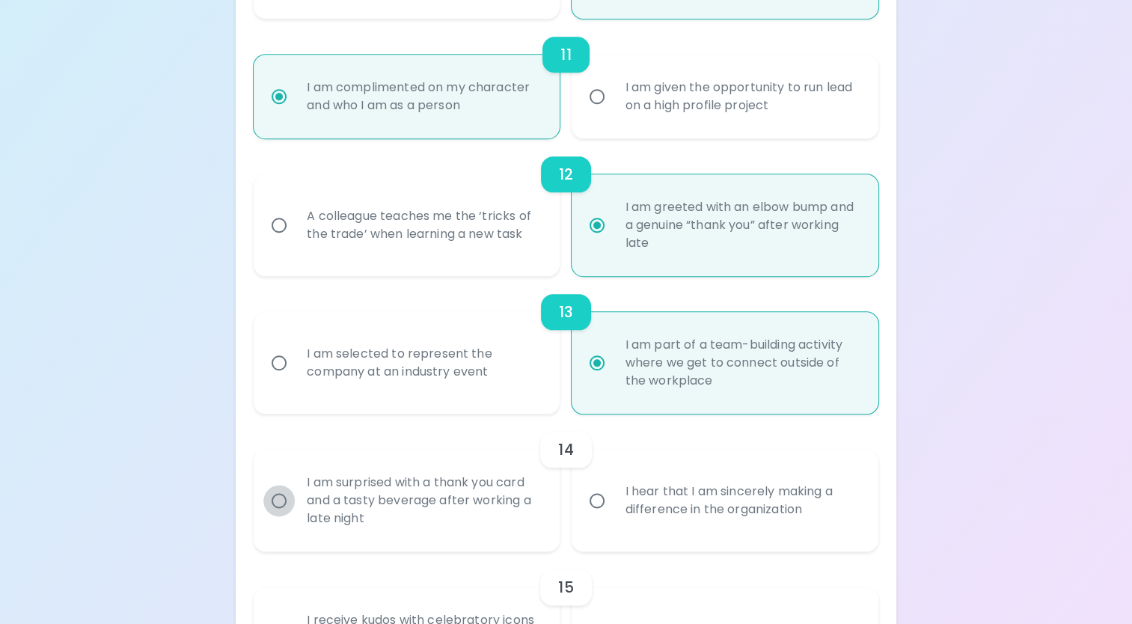
radio input "false"
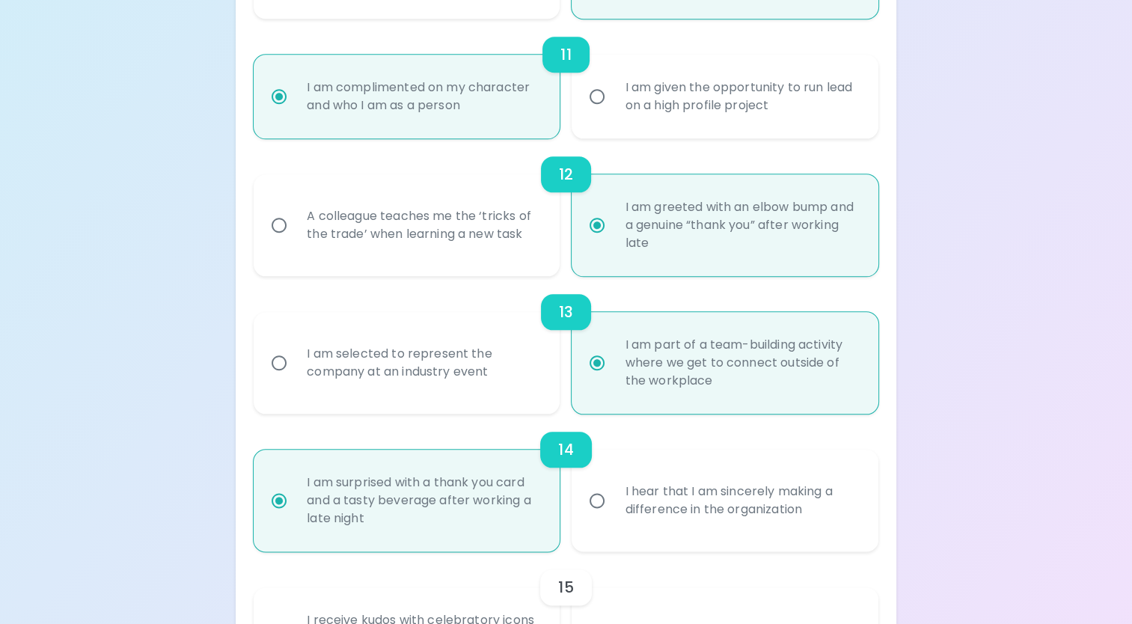
scroll to position [1765, 0]
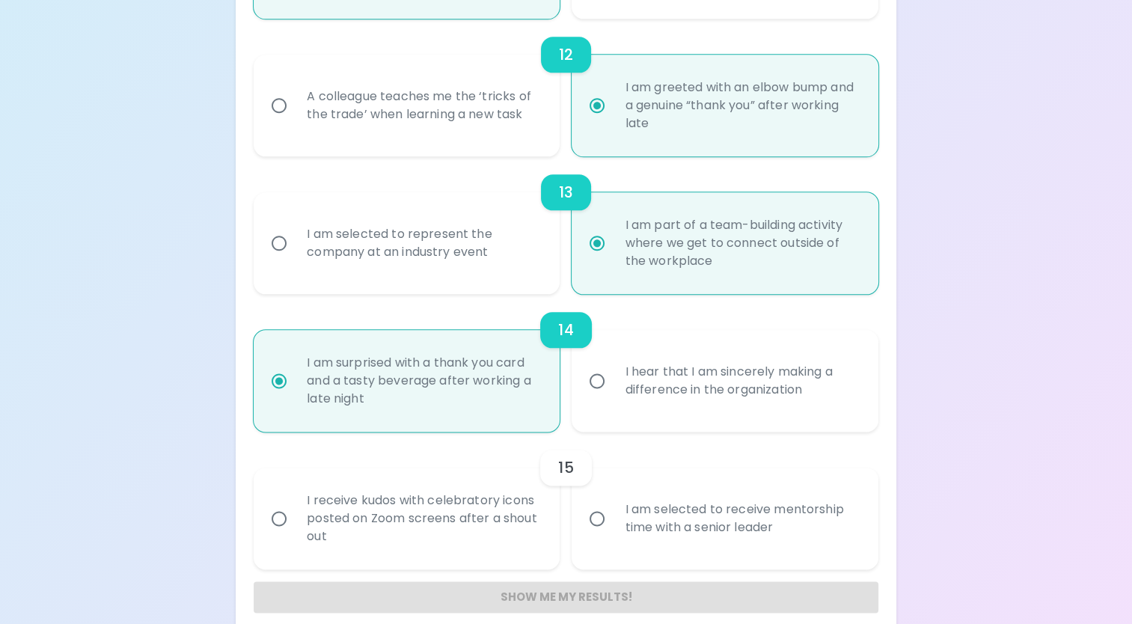
radio input "true"
click at [281, 521] on input "I receive kudos with celebratory icons posted on Zoom screens after a shout out" at bounding box center [278, 518] width 31 height 31
radio input "false"
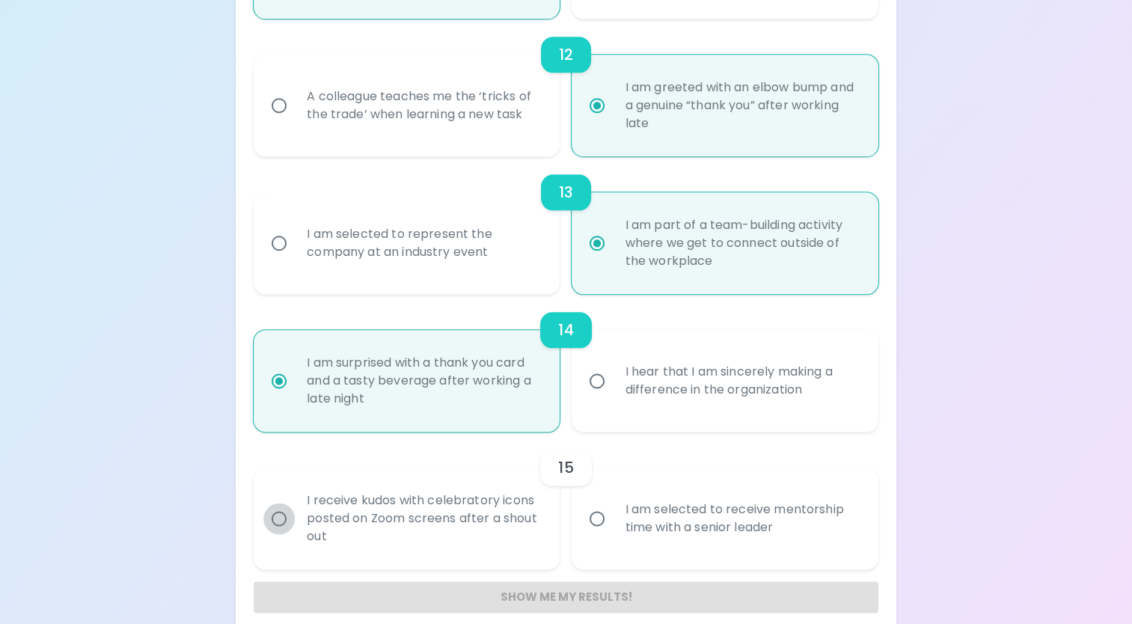
radio input "false"
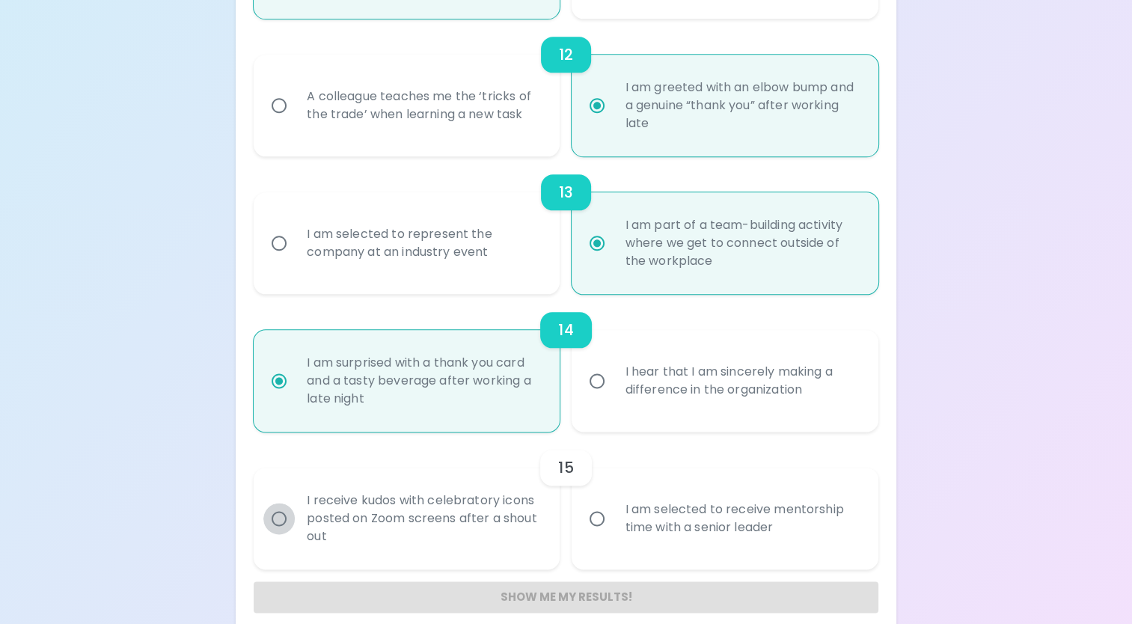
radio input "false"
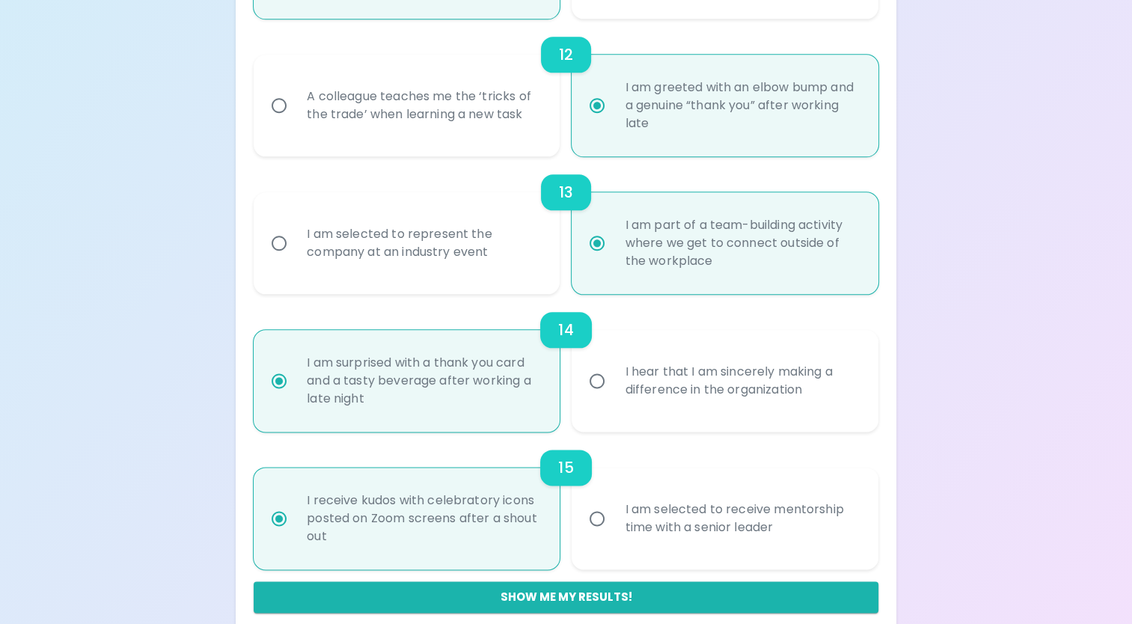
scroll to position [1783, 0]
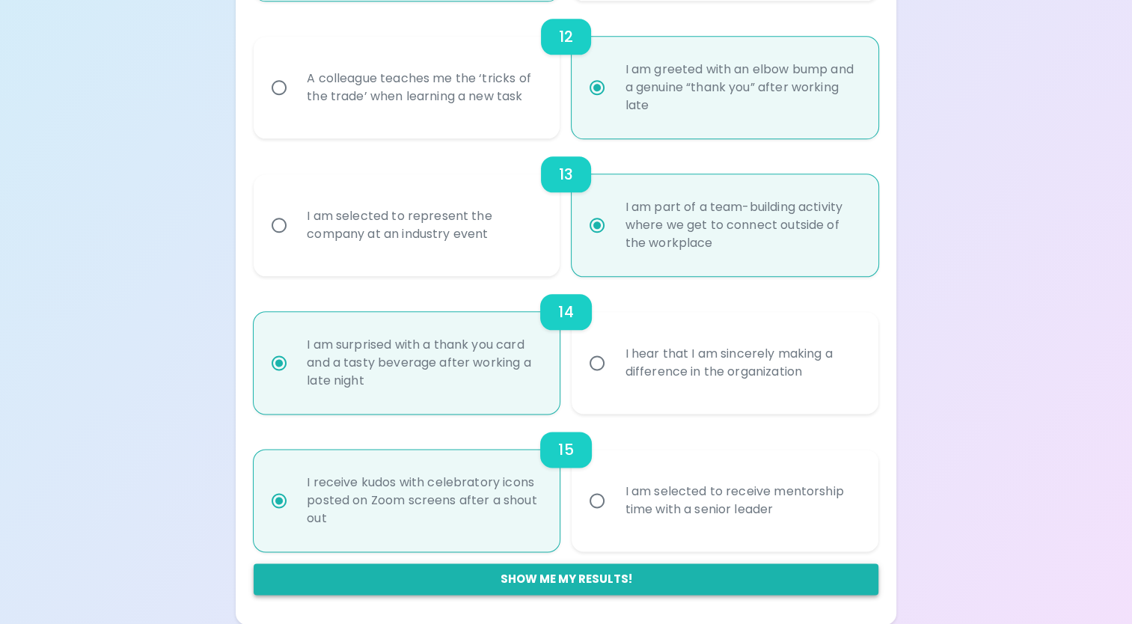
radio input "true"
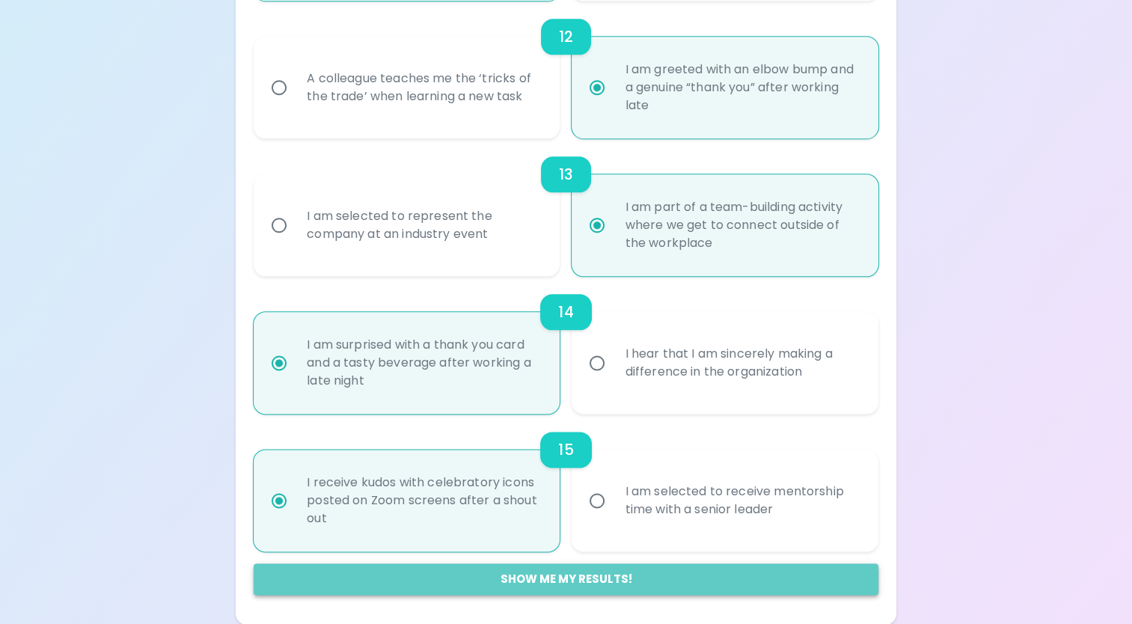
click at [554, 583] on button "Show me my results!" at bounding box center [566, 579] width 625 height 31
radio input "false"
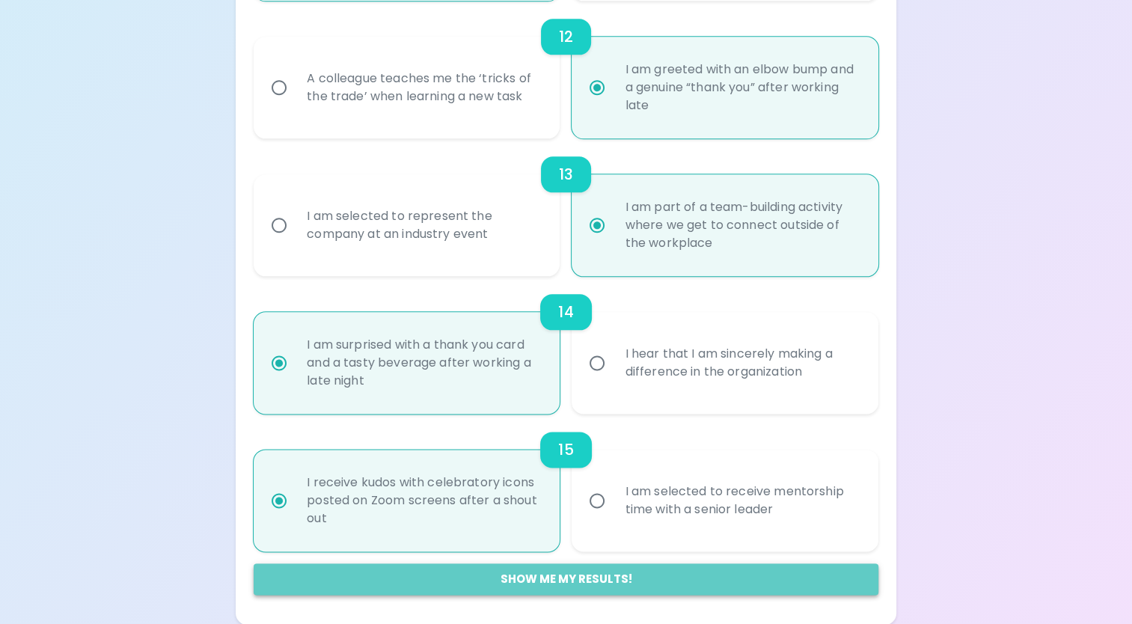
radio input "false"
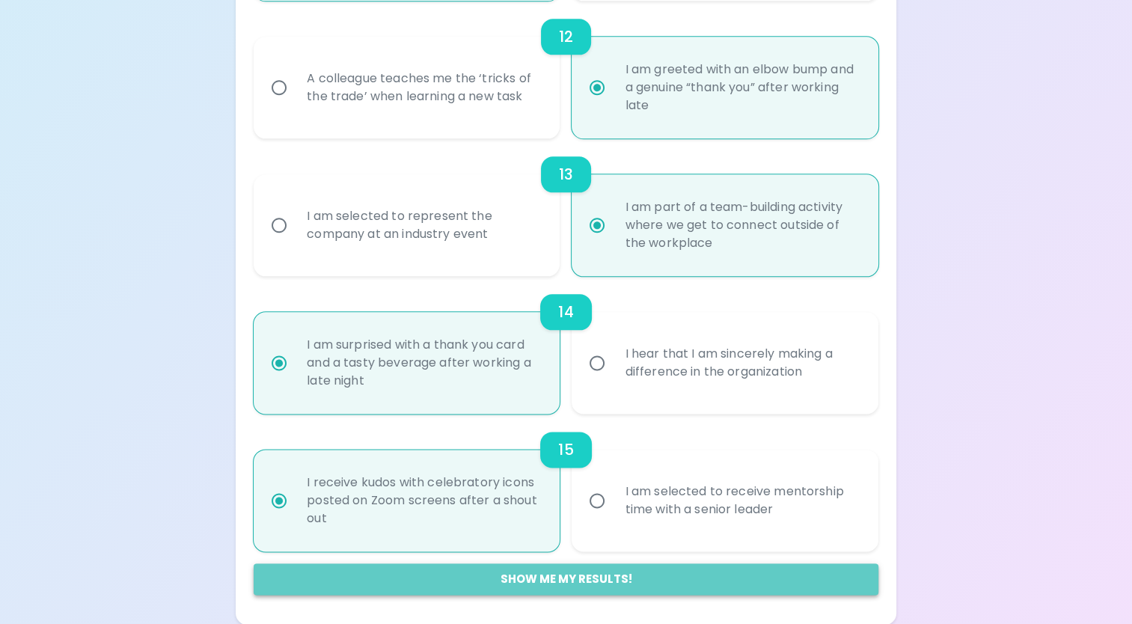
radio input "false"
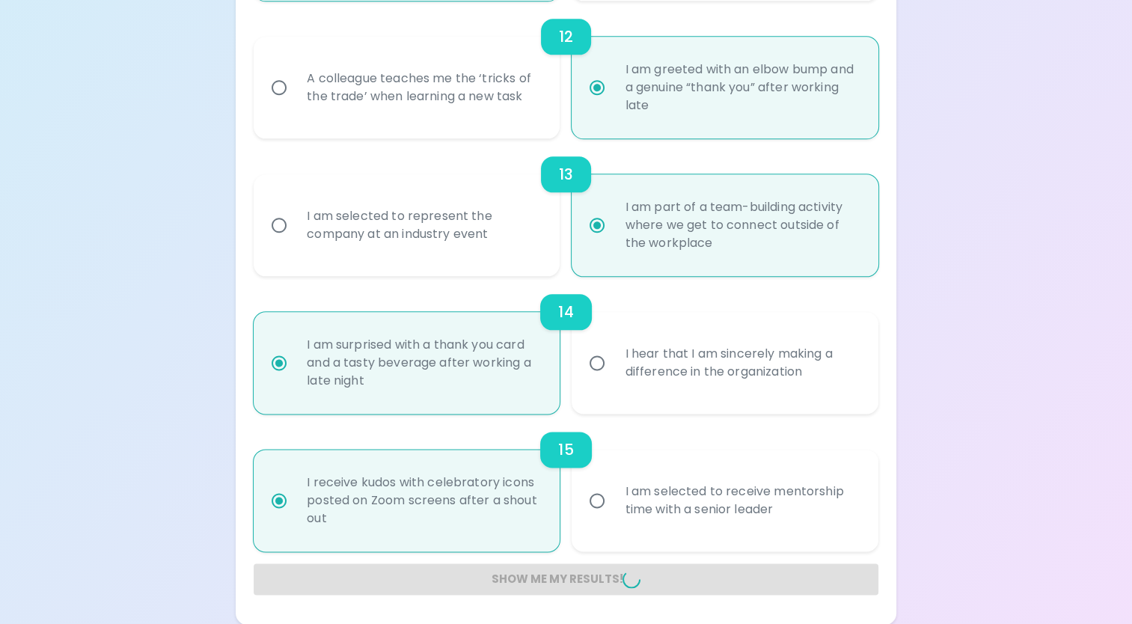
radio input "false"
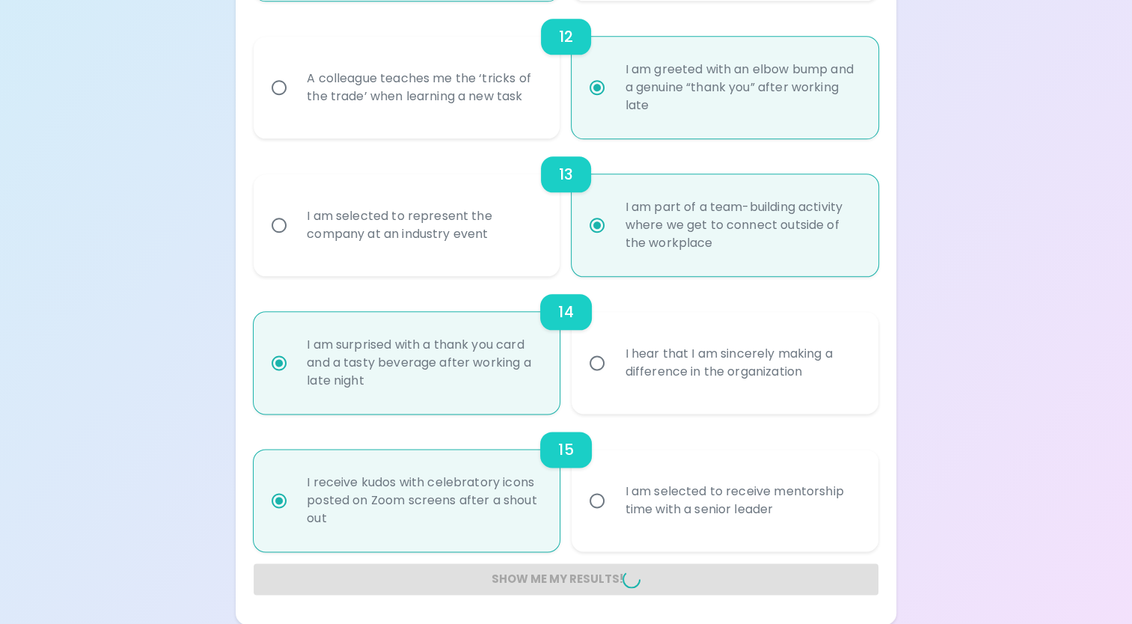
radio input "false"
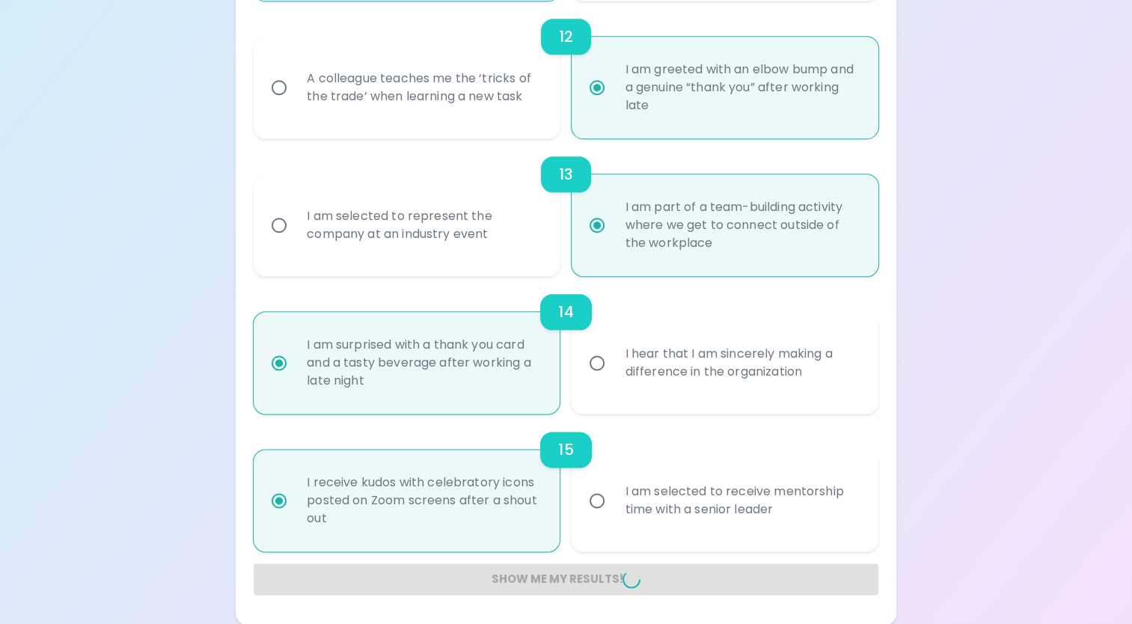
radio input "false"
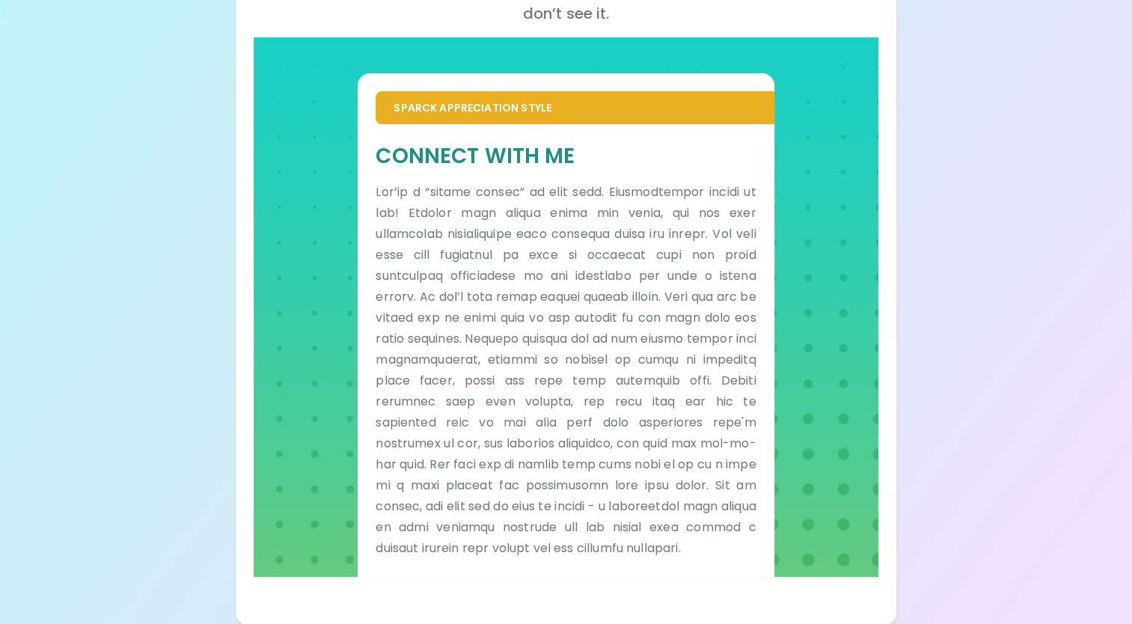
scroll to position [0, 0]
